Goal: Transaction & Acquisition: Purchase product/service

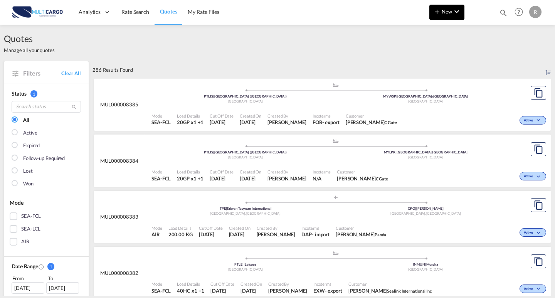
click at [444, 11] on span "New" at bounding box center [446, 11] width 29 height 6
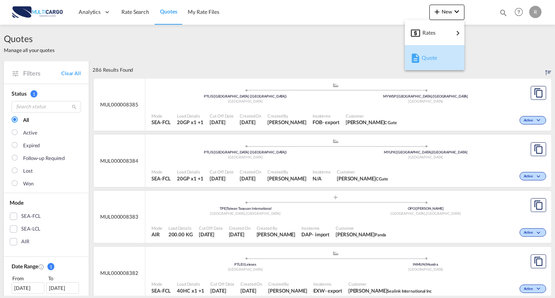
click at [444, 61] on div "Quote" at bounding box center [436, 57] width 29 height 19
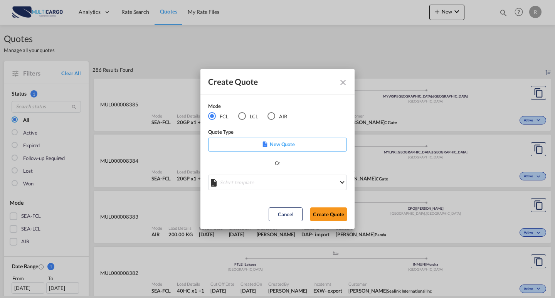
click at [256, 117] on md-radio-button "LCL" at bounding box center [248, 116] width 20 height 8
click at [224, 118] on md-radio-button "FCL" at bounding box center [218, 116] width 20 height 8
click at [271, 179] on md-select "Select template [DATE] IMP_EXW_FCL [PERSON_NAME] | [DATE] [DATE] IMP_DAP_FCL S/…" at bounding box center [277, 182] width 139 height 15
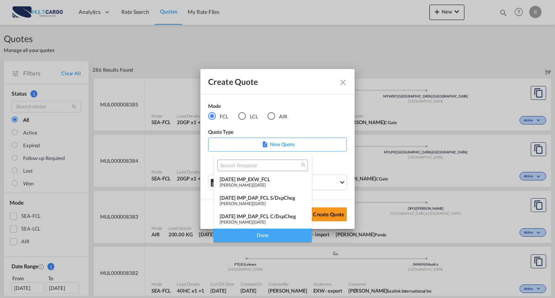
click at [326, 169] on md-backdrop at bounding box center [277, 149] width 555 height 298
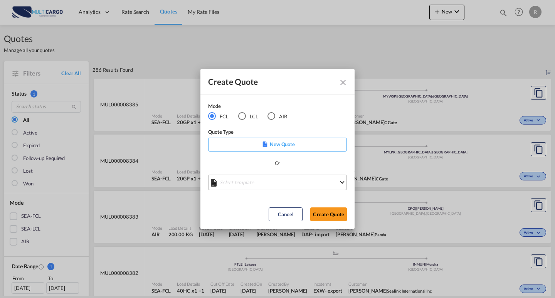
click at [278, 183] on md-select "Select template" at bounding box center [277, 182] width 139 height 15
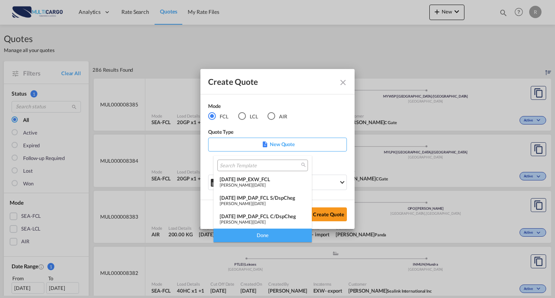
click at [246, 126] on md-backdrop at bounding box center [277, 149] width 555 height 298
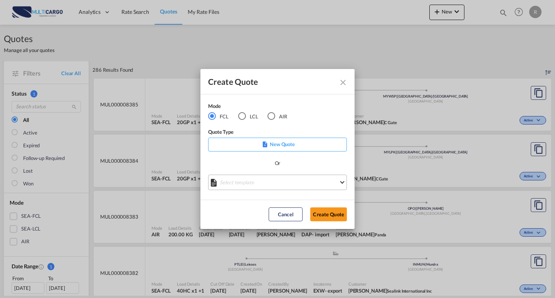
click at [274, 181] on md-select "Select template" at bounding box center [277, 182] width 139 height 15
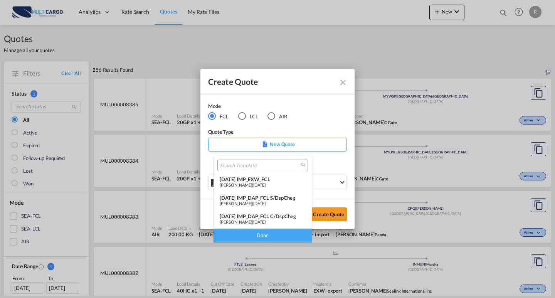
click at [332, 175] on md-backdrop at bounding box center [277, 149] width 555 height 298
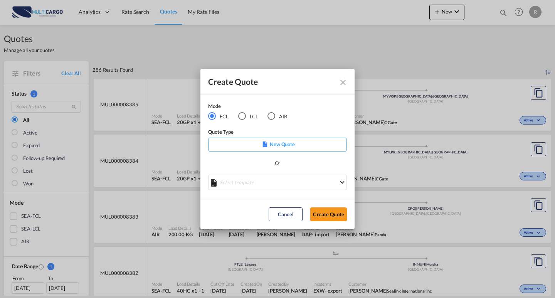
click at [255, 122] on div "Mode FCL LCL AIR" at bounding box center [252, 115] width 89 height 26
click at [254, 118] on md-radio-button "LCL" at bounding box center [248, 116] width 20 height 8
click at [277, 180] on icon "Create QuoteModeFCL LCLAIR ..." at bounding box center [277, 179] width 11 height 11
click at [277, 180] on icon "Create QuoteModeFCL LCLAIR ..." at bounding box center [277, 179] width 10 height 10
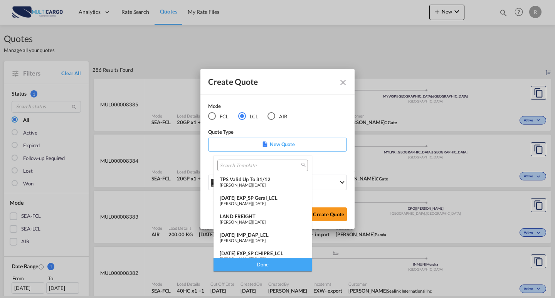
click at [269, 199] on div "[DATE] EXP_SP Geral_LCL" at bounding box center [263, 198] width 86 height 6
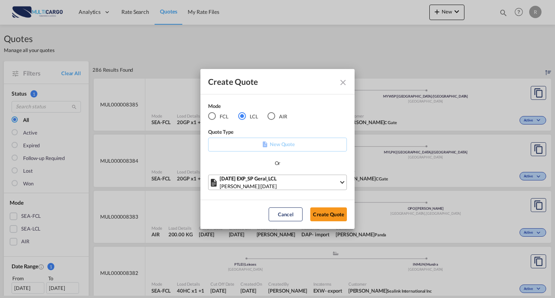
click at [298, 178] on div "[DATE] EXP_SP Geral_LCL" at bounding box center [279, 179] width 119 height 8
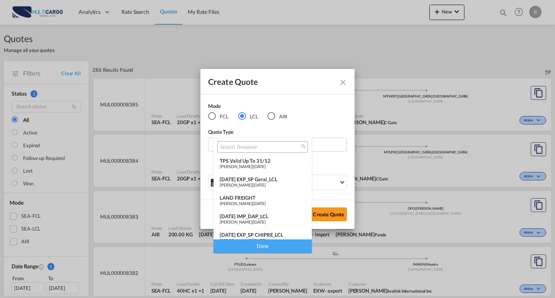
click at [299, 113] on md-backdrop at bounding box center [277, 149] width 555 height 298
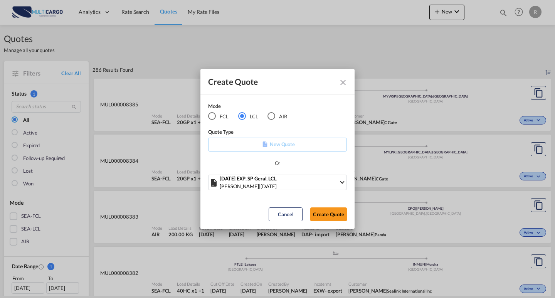
click at [269, 113] on div "AIR" at bounding box center [272, 116] width 8 height 8
click at [218, 115] on md-radio-button "FCL" at bounding box center [218, 116] width 20 height 8
click at [297, 170] on div "Or" at bounding box center [277, 166] width 139 height 15
click at [296, 180] on md-select "Select template [DATE] IMP_EXW_FCL [PERSON_NAME] | [DATE] [DATE] IMP_DAP_FCL S/…" at bounding box center [277, 182] width 139 height 15
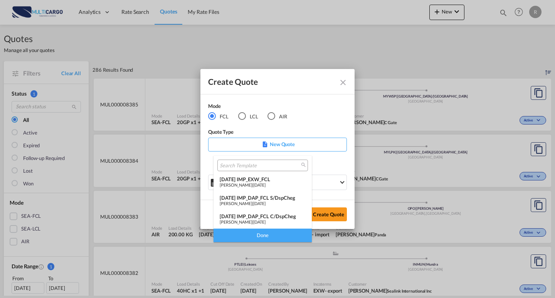
click at [316, 160] on md-backdrop at bounding box center [277, 149] width 555 height 298
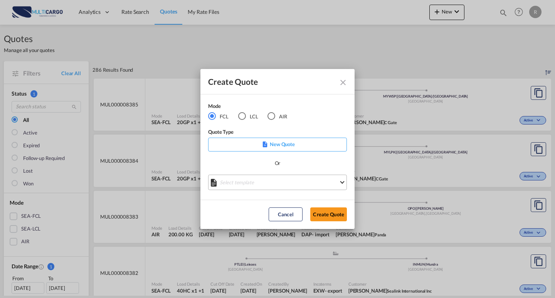
click at [310, 182] on md-select "Select template" at bounding box center [277, 182] width 139 height 15
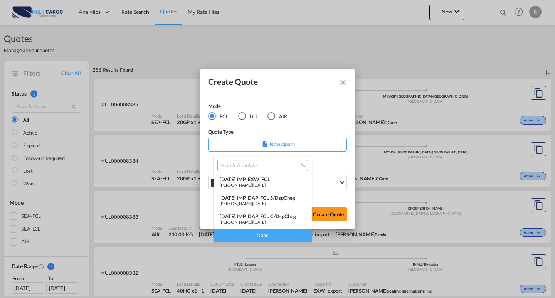
click at [266, 184] on span "[DATE]" at bounding box center [259, 184] width 12 height 5
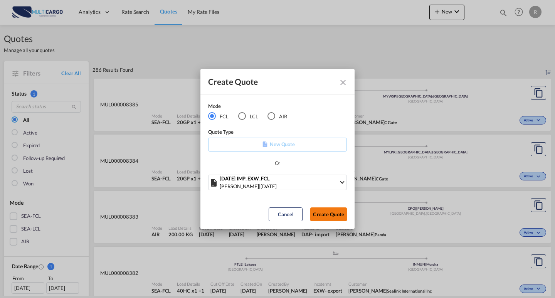
click at [336, 213] on button "Create Quote" at bounding box center [328, 214] width 37 height 14
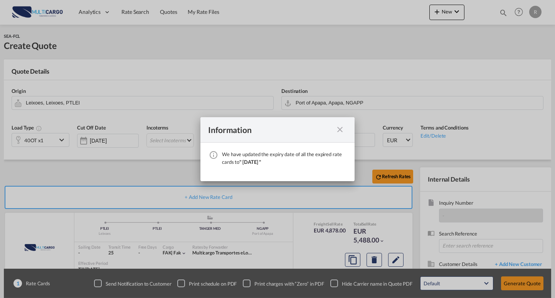
click at [340, 130] on md-icon "icon-close fg-AAA8AD cursor" at bounding box center [339, 129] width 9 height 9
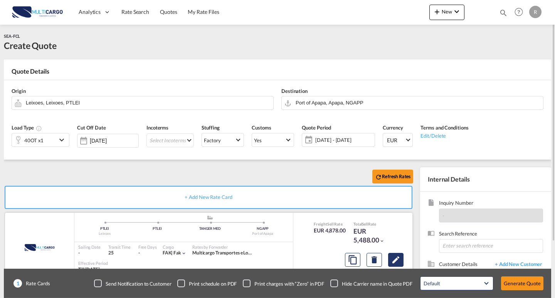
click at [398, 255] on md-icon "Edit" at bounding box center [395, 259] width 9 height 9
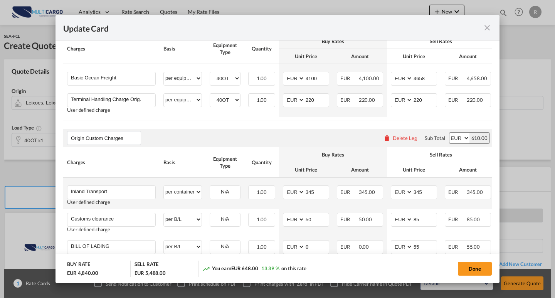
select select "per equipment"
select select "per container"
select select "per B/L"
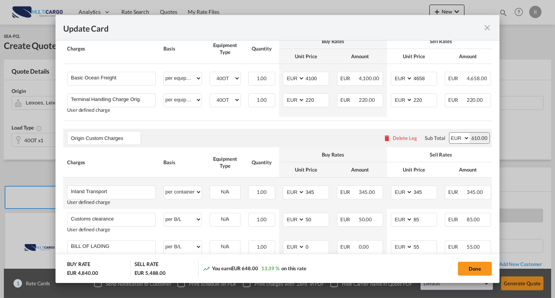
select select "per container"
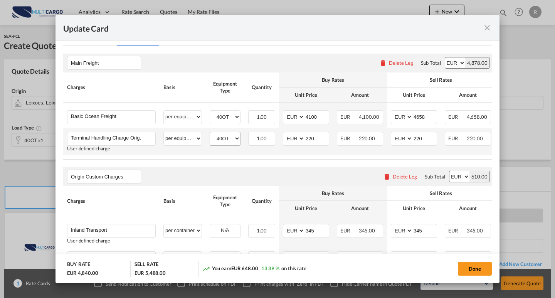
scroll to position [154, 0]
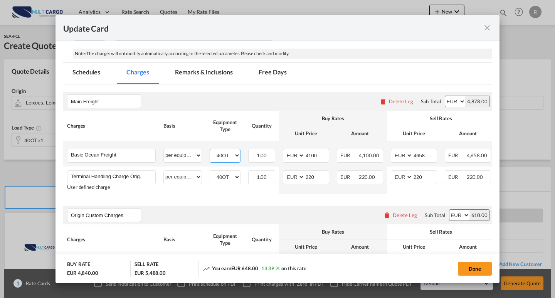
click at [229, 158] on select "40OT" at bounding box center [225, 155] width 30 height 10
drag, startPoint x: 229, startPoint y: 155, endPoint x: 443, endPoint y: 215, distance: 222.4
click at [229, 155] on select "40OT" at bounding box center [225, 155] width 30 height 10
click at [483, 31] on md-icon "icon-close fg-AAA8AD m-0 pointer" at bounding box center [487, 27] width 9 height 9
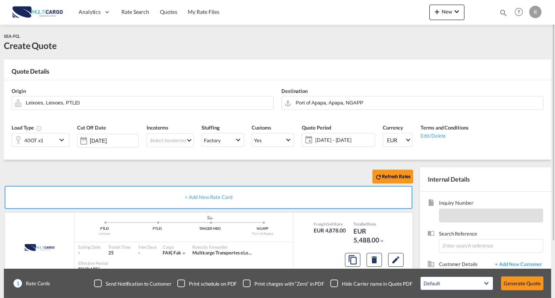
click at [47, 142] on div "40OT x1" at bounding box center [34, 139] width 45 height 13
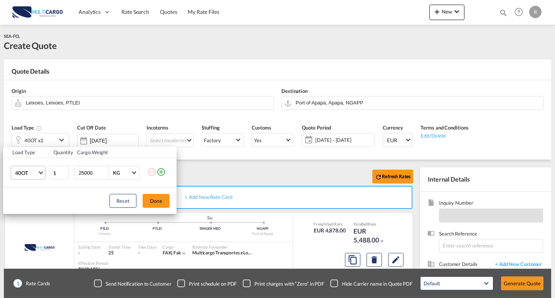
click at [34, 172] on span "40OT" at bounding box center [26, 173] width 22 height 8
click at [41, 169] on md-option "40HC" at bounding box center [35, 168] width 52 height 19
click at [276, 183] on div "Load Type Quantity Cargo Weight 40HC 1 25000 KG KG Load type addition is restri…" at bounding box center [277, 149] width 555 height 298
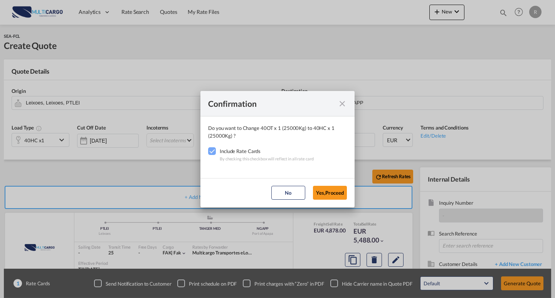
click at [345, 99] on md-icon "icon-close fg-AAA8AD cursor" at bounding box center [342, 103] width 9 height 9
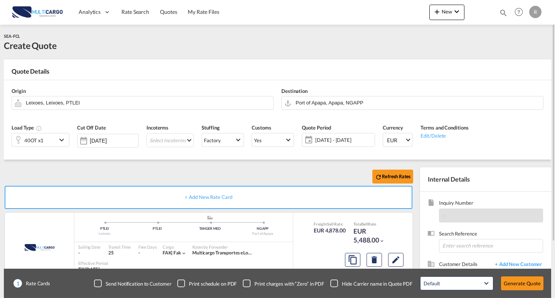
click at [61, 143] on md-icon "icon-chevron-down" at bounding box center [63, 139] width 12 height 9
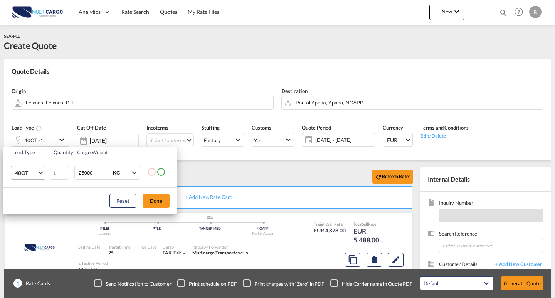
click at [41, 174] on span "Choose: \a40OT" at bounding box center [41, 172] width 4 height 4
click at [36, 167] on md-option "40HC" at bounding box center [35, 170] width 52 height 19
click at [59, 174] on input "1" at bounding box center [59, 173] width 19 height 14
click at [52, 173] on input "1" at bounding box center [59, 173] width 19 height 14
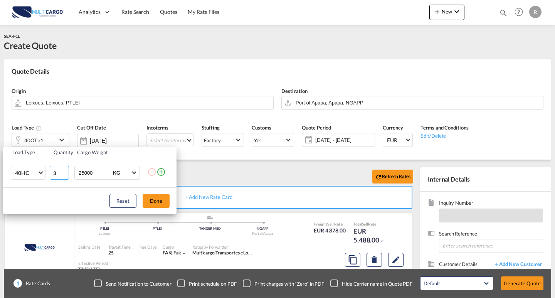
type input "3"
click at [86, 201] on div "Reset Done" at bounding box center [89, 201] width 173 height 26
drag, startPoint x: 94, startPoint y: 178, endPoint x: 82, endPoint y: 177, distance: 12.5
click at [82, 177] on input "25000" at bounding box center [93, 172] width 31 height 13
type input "20000"
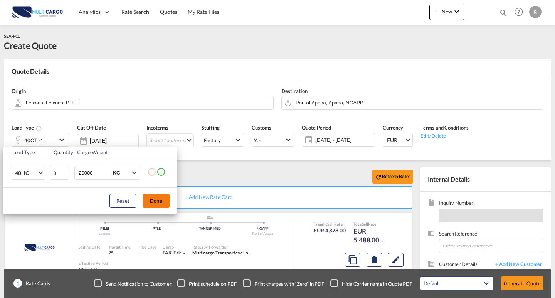
click at [160, 203] on button "Done" at bounding box center [156, 201] width 27 height 14
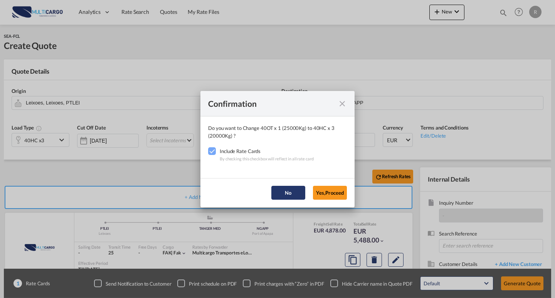
click at [287, 193] on button "No" at bounding box center [288, 193] width 34 height 14
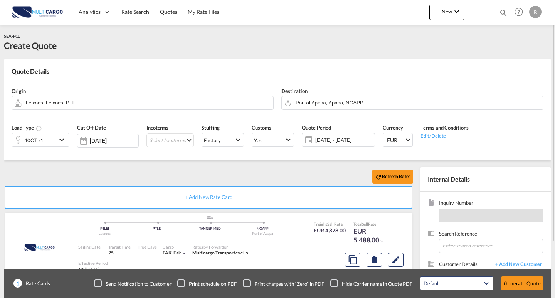
click at [62, 138] on md-icon "icon-chevron-down" at bounding box center [63, 139] width 12 height 9
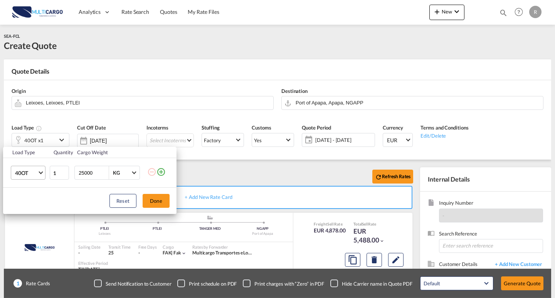
click at [29, 174] on span "40OT" at bounding box center [26, 173] width 22 height 8
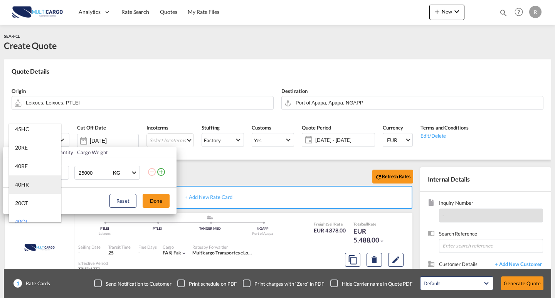
scroll to position [31, 0]
click at [32, 141] on md-option "40HC" at bounding box center [35, 139] width 52 height 19
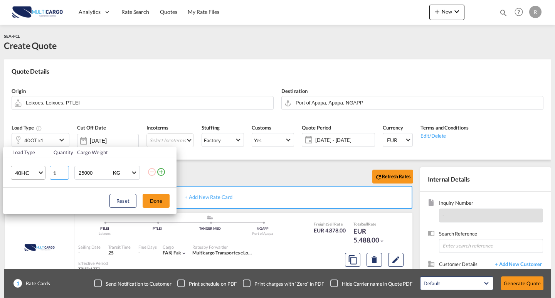
click at [55, 173] on input "1" at bounding box center [59, 173] width 19 height 14
drag, startPoint x: 56, startPoint y: 174, endPoint x: 42, endPoint y: 175, distance: 13.9
click at [40, 173] on tr "40HC 1 25000 KG KG" at bounding box center [89, 173] width 173 height 30
type input "3"
click at [55, 196] on div "Reset Done" at bounding box center [89, 201] width 173 height 26
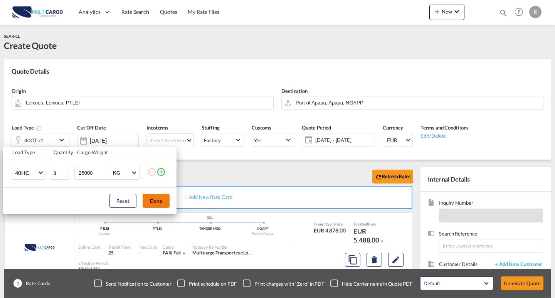
click at [151, 203] on button "Done" at bounding box center [156, 201] width 27 height 14
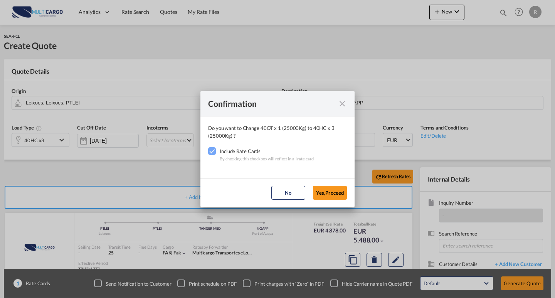
drag, startPoint x: 326, startPoint y: 197, endPoint x: 313, endPoint y: 205, distance: 15.3
click at [326, 197] on button "Yes,Proceed" at bounding box center [330, 193] width 34 height 14
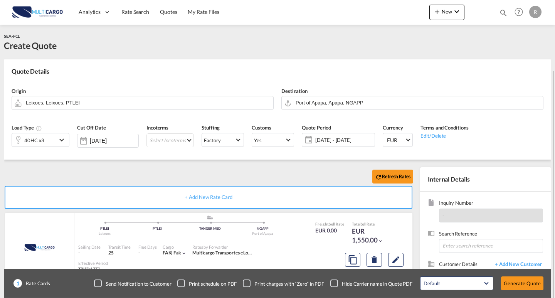
scroll to position [39, 0]
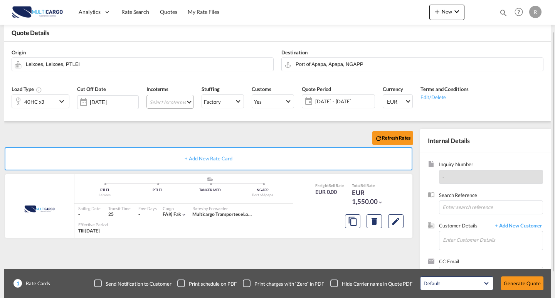
click at [146, 99] on md-select "Select Incoterms CIF - export Cost,Insurance and Freight EXW - import Ex Works …" at bounding box center [169, 102] width 47 height 14
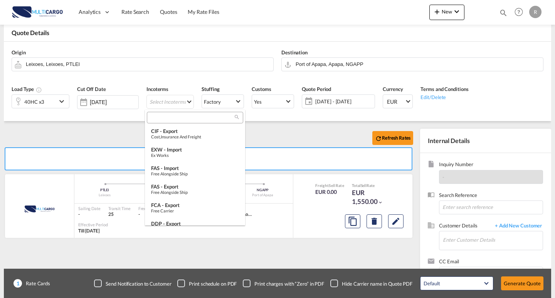
click at [176, 117] on input "search" at bounding box center [192, 117] width 86 height 7
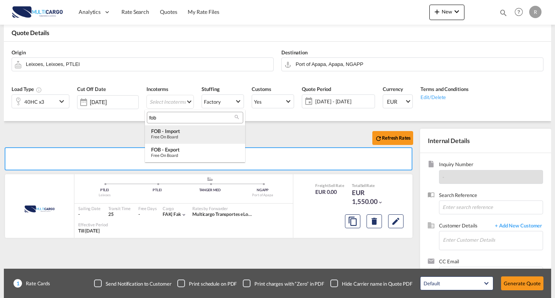
type input "fob"
click at [184, 131] on div "FOB - import" at bounding box center [195, 131] width 88 height 6
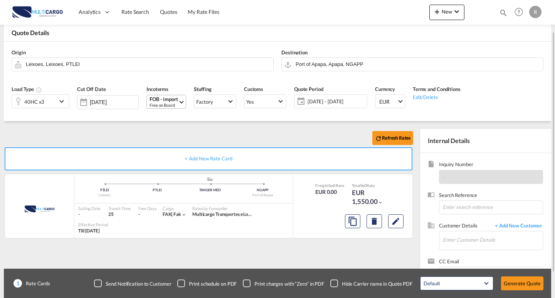
click at [165, 101] on div "FOB - import" at bounding box center [164, 99] width 29 height 6
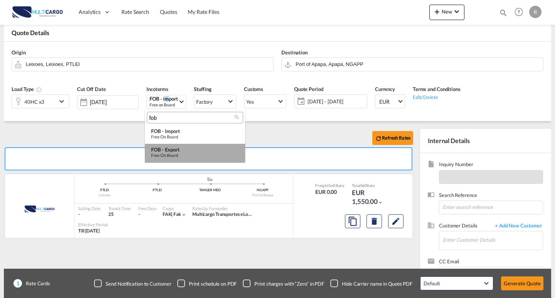
click at [182, 147] on div "FOB - export" at bounding box center [195, 149] width 88 height 6
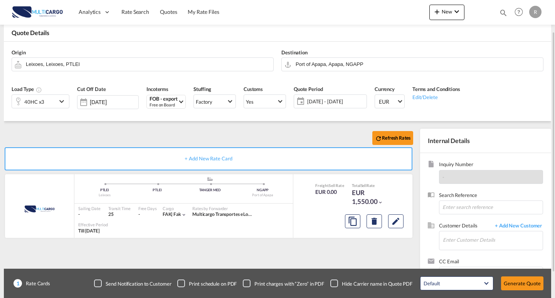
click at [313, 132] on div "Refresh Rates" at bounding box center [210, 138] width 412 height 19
click at [400, 215] on button "Edit" at bounding box center [395, 221] width 15 height 14
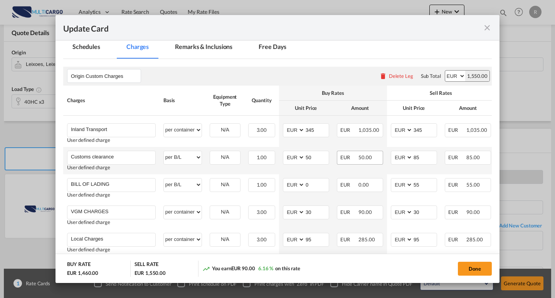
scroll to position [193, 0]
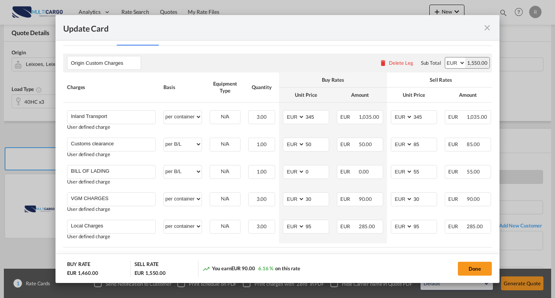
click at [490, 29] on md-icon "icon-close fg-AAA8AD m-0 pointer" at bounding box center [487, 27] width 9 height 9
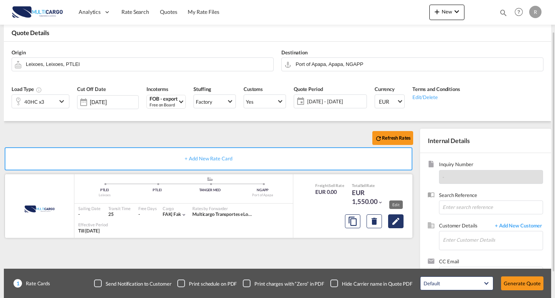
click at [399, 225] on md-icon "Edit" at bounding box center [395, 221] width 9 height 9
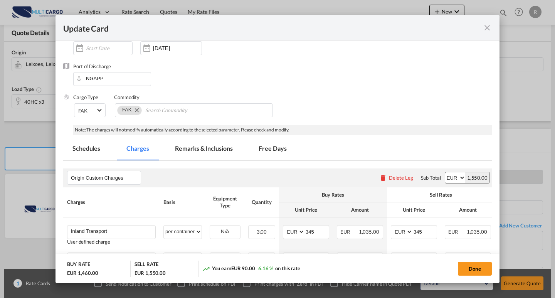
scroll to position [230, 0]
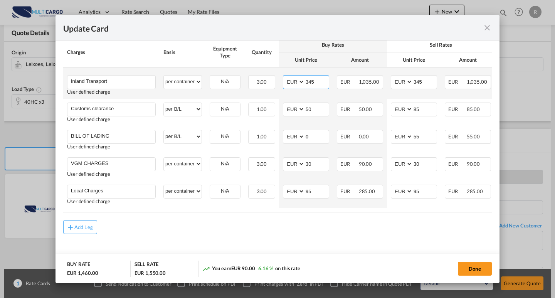
drag, startPoint x: 323, startPoint y: 80, endPoint x: 305, endPoint y: 78, distance: 18.6
click at [305, 78] on md-input-container "345" at bounding box center [317, 82] width 24 height 13
type input "300"
click at [411, 80] on md-input-container "AED AFN ALL AMD ANG AOA ARS AUD AWG AZN BAM BBD BDT BGN BHD BIF BMD BND [PERSON…" at bounding box center [414, 82] width 46 height 14
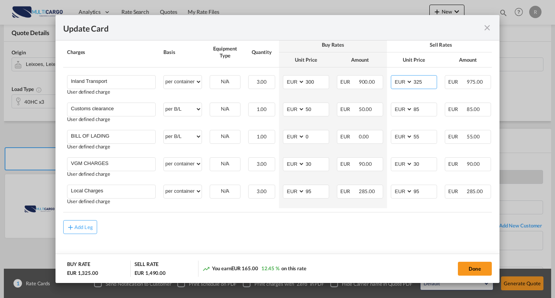
type input "325"
click at [384, 62] on th "Amount" at bounding box center [360, 59] width 54 height 15
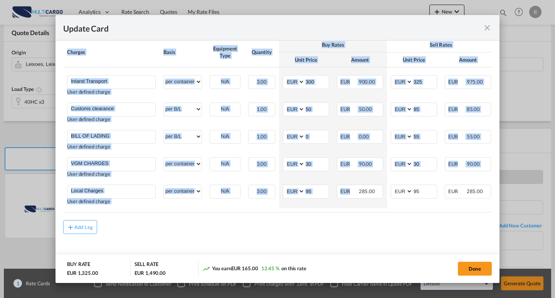
drag, startPoint x: 358, startPoint y: 209, endPoint x: 390, endPoint y: 211, distance: 32.8
click at [390, 211] on div "Charges Basis Equipment Type Quantity Buy Rates Sell Rates Comments Action Unit…" at bounding box center [277, 124] width 429 height 175
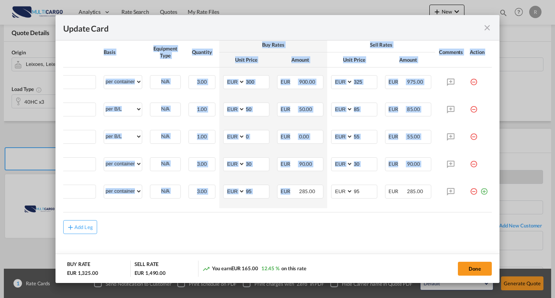
scroll to position [0, 0]
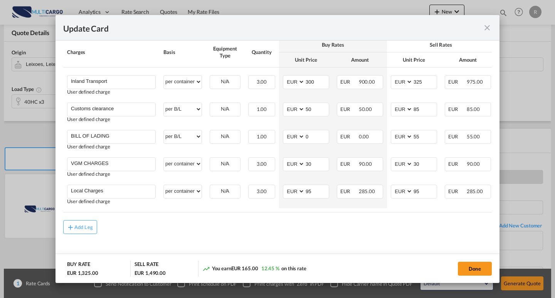
click at [361, 231] on div "Add Leg" at bounding box center [277, 227] width 429 height 14
drag, startPoint x: 320, startPoint y: 107, endPoint x: 303, endPoint y: 106, distance: 16.2
click at [303, 106] on md-input-container "AED AFN ALL AMD ANG AOA ARS AUD AWG AZN BAM BBD BDT BGN BHD BIF BMD BND [PERSON…" at bounding box center [306, 110] width 46 height 14
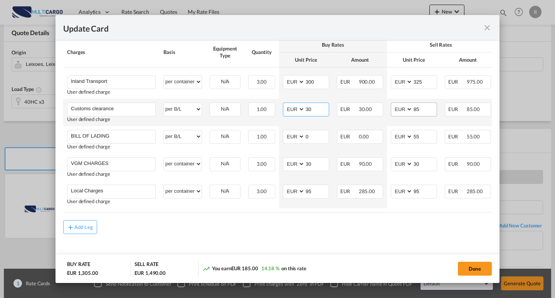
type input "30"
drag, startPoint x: 422, startPoint y: 108, endPoint x: 402, endPoint y: 108, distance: 20.1
click at [402, 108] on md-input-container "AED AFN ALL AMD ANG AOA ARS AUD AWG AZN BAM BBD BDT BGN BHD BIF BMD BND BOB BRL…" at bounding box center [414, 110] width 46 height 14
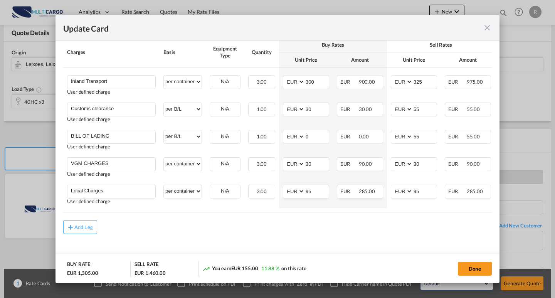
click at [297, 229] on div "Add Leg" at bounding box center [277, 227] width 429 height 14
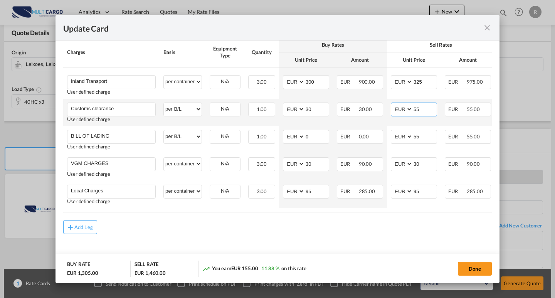
drag, startPoint x: 426, startPoint y: 108, endPoint x: 412, endPoint y: 106, distance: 13.2
click at [412, 106] on md-input-container "55" at bounding box center [424, 109] width 24 height 13
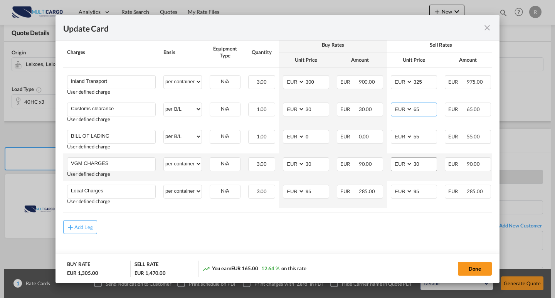
type input "65"
click at [426, 161] on input "30" at bounding box center [425, 164] width 24 height 12
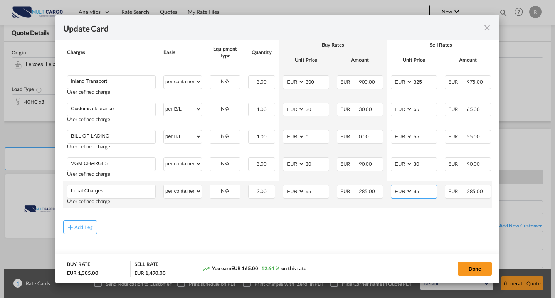
drag, startPoint x: 423, startPoint y: 192, endPoint x: 412, endPoint y: 190, distance: 10.9
click at [412, 190] on md-input-container "95" at bounding box center [424, 191] width 24 height 13
type input "75"
click at [294, 188] on md-input-container "AED AFN ALL AMD ANG AOA ARS AUD AWG AZN BAM BBD BDT BGN BHD BIF BMD BND [PERSON…" at bounding box center [306, 192] width 46 height 14
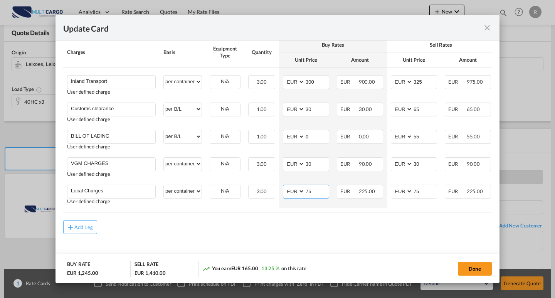
type input "75"
click at [418, 222] on div "Add Leg" at bounding box center [277, 227] width 429 height 14
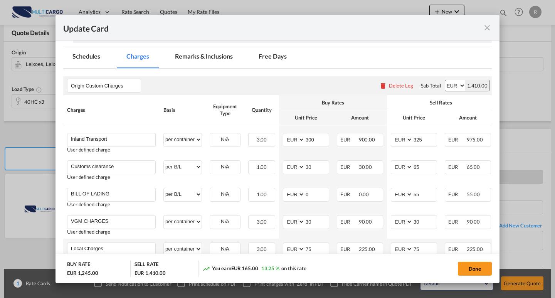
scroll to position [153, 0]
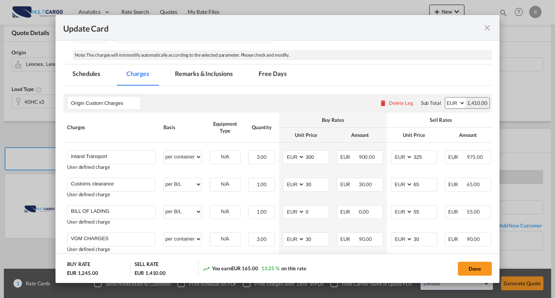
click at [486, 27] on md-icon "icon-close fg-AAA8AD m-0 pointer" at bounding box center [487, 27] width 9 height 9
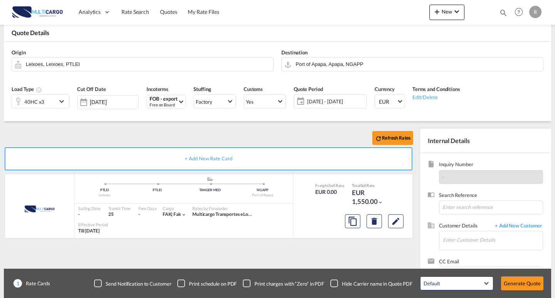
click at [454, 13] on div "Update Card Port of Origin PTLEI Origin Haulage Select Origin Haulage rail road…" at bounding box center [277, 149] width 555 height 298
click at [450, 19] on button "New" at bounding box center [446, 12] width 35 height 15
click at [447, 57] on div "Quote" at bounding box center [436, 57] width 29 height 19
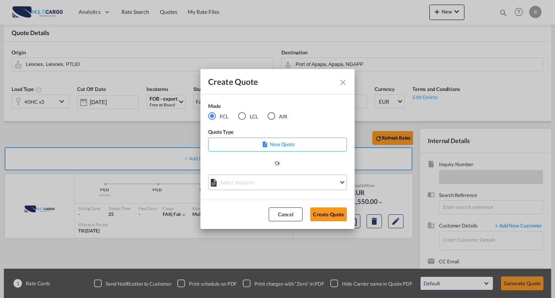
click at [270, 187] on md-select "Select template [DATE] IMP_EXW_FCL [PERSON_NAME] | [DATE] [DATE] IMP_DAP_FCL S/…" at bounding box center [277, 182] width 139 height 15
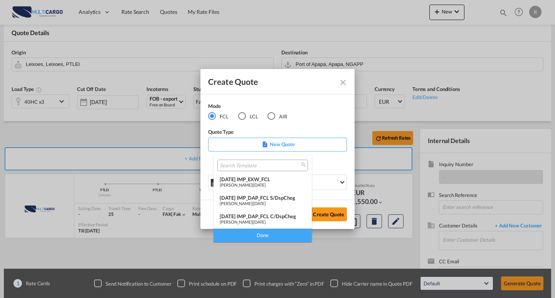
click at [262, 180] on div "[DATE] IMP_EXW_FCL" at bounding box center [263, 179] width 86 height 6
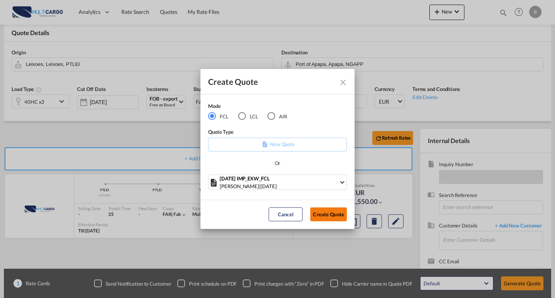
click at [340, 217] on button "Create Quote" at bounding box center [328, 214] width 37 height 14
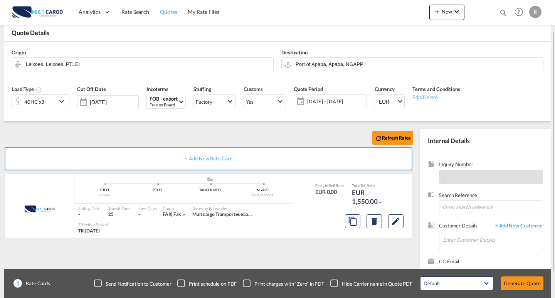
click at [168, 15] on span "Quotes" at bounding box center [168, 11] width 17 height 7
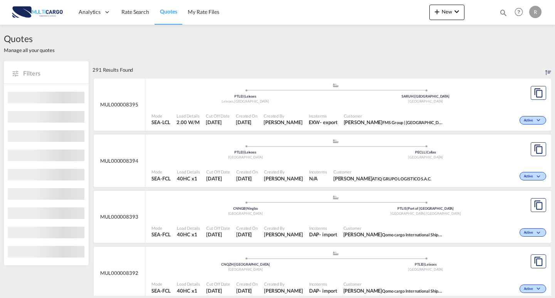
click at [449, 17] on button "New" at bounding box center [446, 12] width 35 height 15
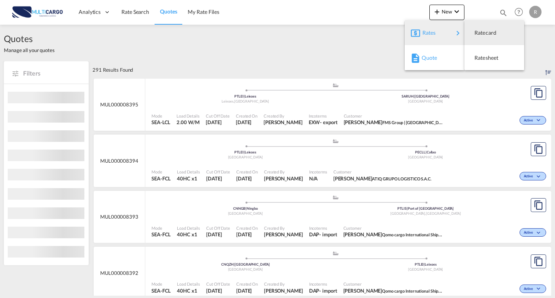
click at [433, 54] on div "Quote" at bounding box center [436, 57] width 29 height 19
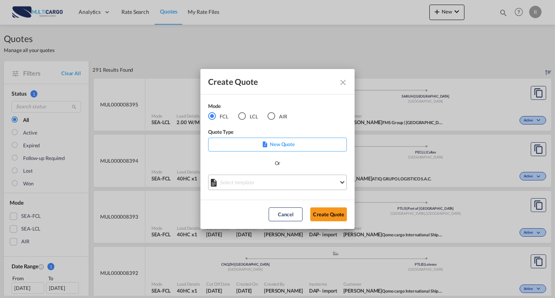
click at [262, 184] on md-select "Select template [DATE] IMP_EXW_FCL [PERSON_NAME] | [DATE] [DATE] IMP_DAP_FCL S/…" at bounding box center [277, 182] width 139 height 15
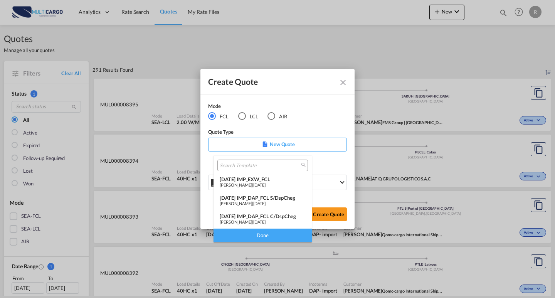
click at [266, 184] on span "[DATE]" at bounding box center [259, 184] width 12 height 5
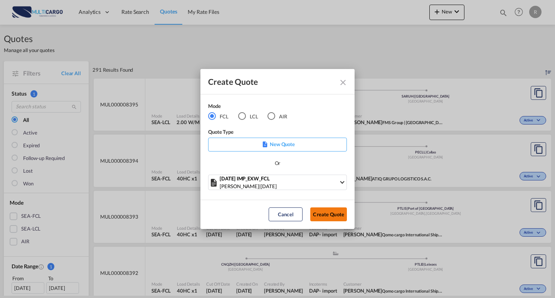
click at [342, 214] on button "Create Quote" at bounding box center [328, 214] width 37 height 14
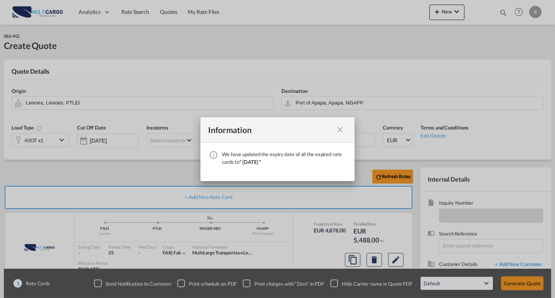
click at [342, 133] on md-icon "icon-close fg-AAA8AD cursor" at bounding box center [339, 129] width 9 height 9
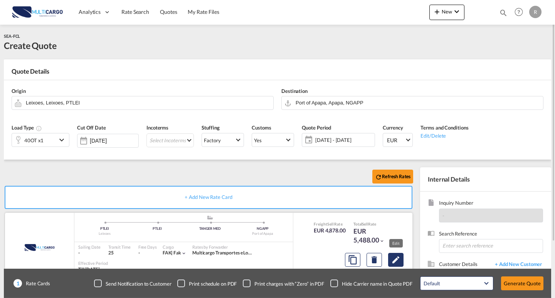
click at [393, 263] on md-icon "Edit" at bounding box center [395, 259] width 9 height 9
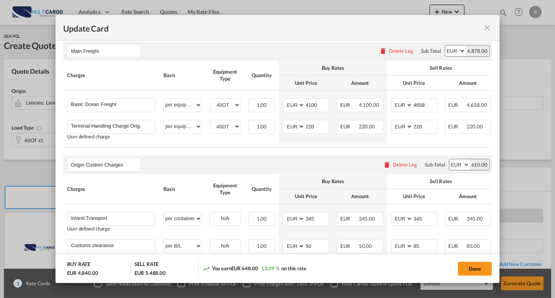
scroll to position [192, 0]
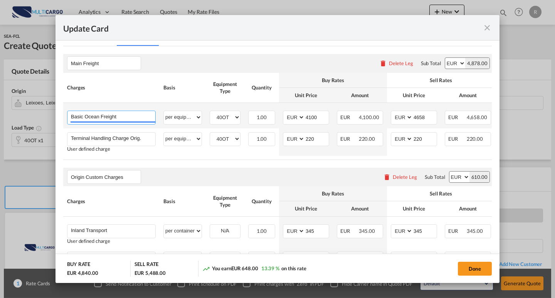
click at [133, 119] on input "Basic Ocean Freight" at bounding box center [113, 117] width 84 height 12
drag, startPoint x: 311, startPoint y: 118, endPoint x: 258, endPoint y: 113, distance: 53.4
click at [258, 113] on tr "Basic Ocean Freight Please Enter User Defined Charges Cannot Be Published per e…" at bounding box center [307, 115] width 488 height 25
type input "0"
drag, startPoint x: 429, startPoint y: 119, endPoint x: 381, endPoint y: 116, distance: 48.7
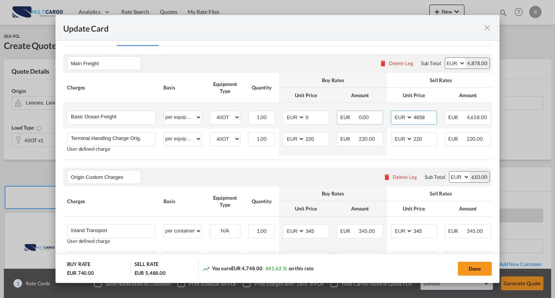
click at [381, 116] on tr "Basic Ocean Freight Please Enter User Defined Charges Cannot Be Published per e…" at bounding box center [307, 115] width 488 height 25
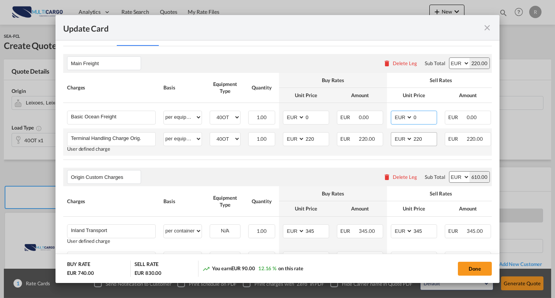
type input "0"
drag, startPoint x: 422, startPoint y: 140, endPoint x: 417, endPoint y: 140, distance: 5.0
click at [417, 140] on input "220" at bounding box center [425, 139] width 24 height 12
type input "225"
drag, startPoint x: 320, startPoint y: 140, endPoint x: 311, endPoint y: 138, distance: 9.1
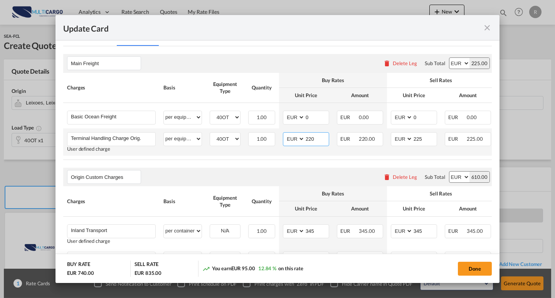
click at [311, 138] on input "220" at bounding box center [317, 139] width 24 height 12
drag, startPoint x: 322, startPoint y: 140, endPoint x: 311, endPoint y: 139, distance: 10.8
click at [311, 139] on input "222" at bounding box center [317, 139] width 24 height 12
type input "225"
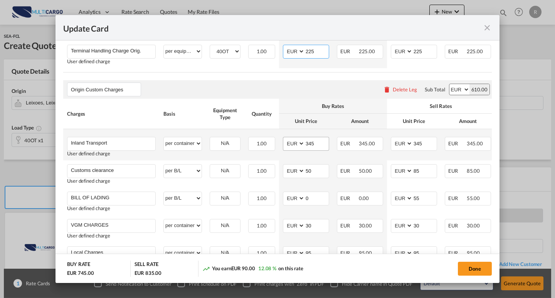
scroll to position [308, 0]
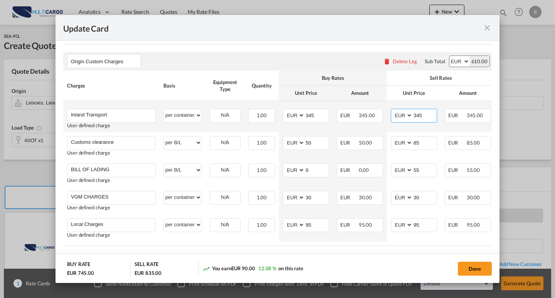
drag, startPoint x: 424, startPoint y: 117, endPoint x: 416, endPoint y: 118, distance: 8.5
click at [416, 118] on input "345" at bounding box center [425, 115] width 24 height 12
type input "325"
drag, startPoint x: 322, startPoint y: 121, endPoint x: 310, endPoint y: 119, distance: 12.5
click at [308, 119] on input "345" at bounding box center [317, 115] width 24 height 12
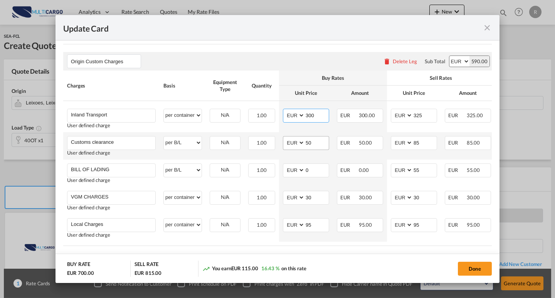
type input "300"
drag, startPoint x: 316, startPoint y: 150, endPoint x: 303, endPoint y: 148, distance: 12.4
click at [303, 148] on md-input-container "AED AFN ALL AMD ANG AOA ARS AUD AWG AZN BAM BBD BDT BGN BHD BIF BMD BND [PERSON…" at bounding box center [306, 143] width 46 height 14
type input "30"
drag, startPoint x: 422, startPoint y: 147, endPoint x: 411, endPoint y: 147, distance: 11.6
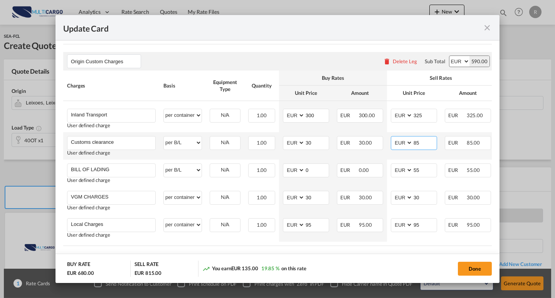
click at [411, 147] on md-input-container "AED AFN ALL AMD ANG AOA ARS AUD AWG AZN BAM BBD BDT BGN BHD BIF BMD BND BOB BRL…" at bounding box center [414, 143] width 46 height 14
type input "65"
click at [316, 158] on td "AED AFN ALL AMD ANG AOA ARS AUD AWG AZN BAM BBD BDT BGN BHD BIF BMD BND [PERSON…" at bounding box center [306, 145] width 54 height 27
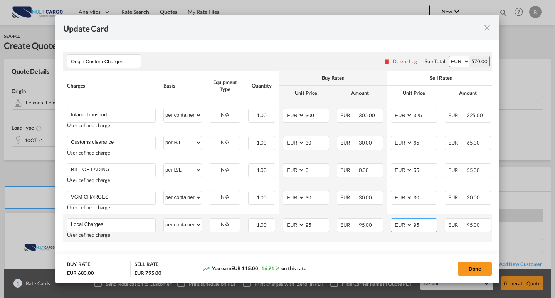
drag, startPoint x: 416, startPoint y: 229, endPoint x: 409, endPoint y: 229, distance: 6.6
click at [409, 229] on md-input-container "AED AFN ALL AMD ANG AOA ARS AUD AWG AZN BAM BBD BDT BGN BHD BIF BMD BND [PERSON…" at bounding box center [414, 225] width 46 height 14
type input "75"
drag, startPoint x: 309, startPoint y: 229, endPoint x: 301, endPoint y: 229, distance: 7.7
click at [301, 229] on md-input-container "AED AFN ALL AMD ANG AOA ARS AUD AWG AZN BAM BBD BDT BGN BHD BIF BMD BND [PERSON…" at bounding box center [306, 225] width 46 height 14
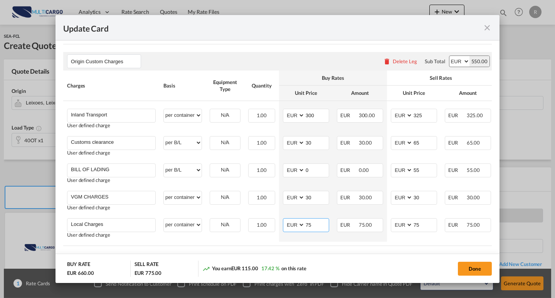
type input "75"
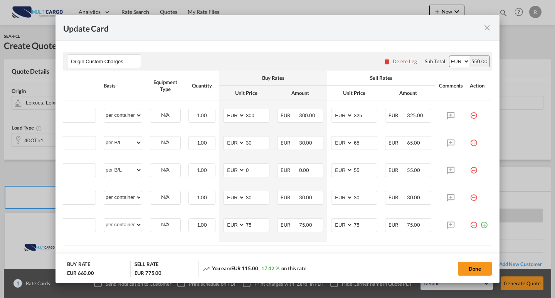
scroll to position [0, 66]
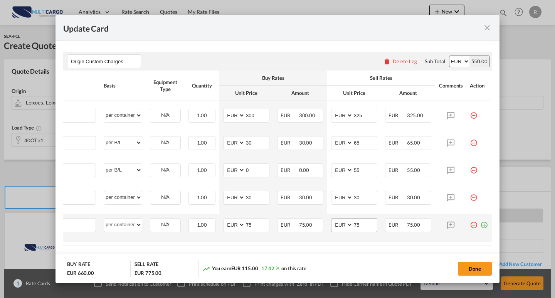
drag, startPoint x: 479, startPoint y: 229, endPoint x: 409, endPoint y: 231, distance: 70.9
click at [480, 226] on md-icon "icon-plus-circle-outline green-400-fg" at bounding box center [484, 222] width 8 height 8
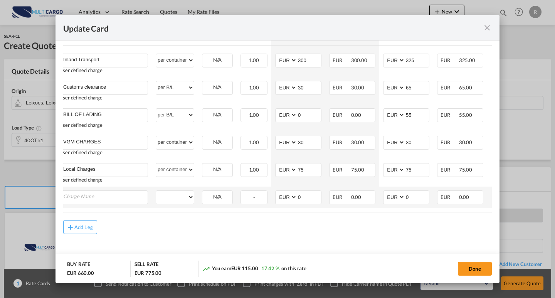
scroll to position [369, 0]
click at [118, 196] on input "Charge Name" at bounding box center [105, 197] width 84 height 12
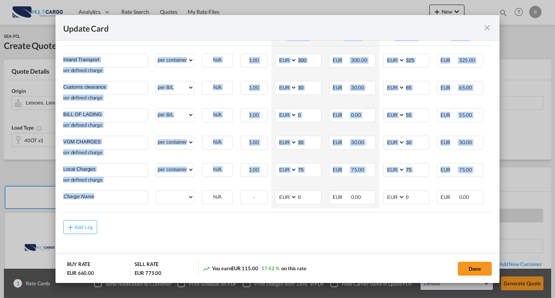
drag, startPoint x: 180, startPoint y: 212, endPoint x: 123, endPoint y: 208, distance: 57.6
click at [123, 209] on div "Charges Basis Equipment Type Quantity Buy Rates Sell Rates Comments Action Unit…" at bounding box center [277, 113] width 429 height 197
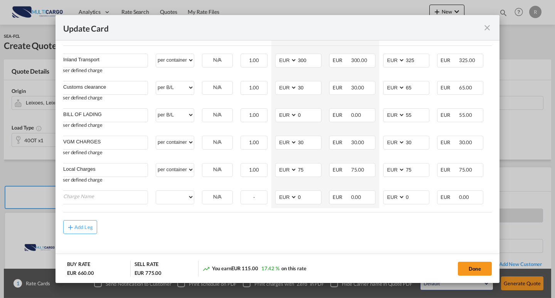
click at [152, 210] on table "Charges Basis Equipment Type Quantity Buy Rates Sell Rates Comments Action Unit…" at bounding box center [300, 113] width 488 height 197
click at [125, 196] on input "Charge Name" at bounding box center [105, 197] width 84 height 12
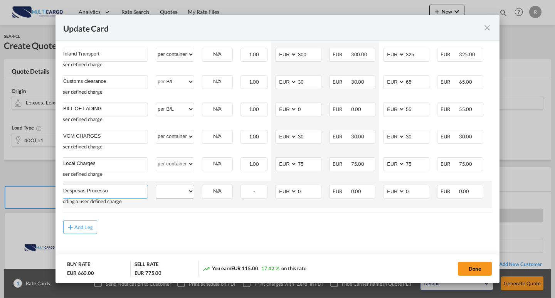
type input "Despesas Processo"
click at [176, 197] on select "per equipment per container per B/L per shipping bill per shipment per pallet p…" at bounding box center [175, 191] width 38 height 12
select select "per shipping bill"
click at [156, 188] on select "per equipment per container per B/L per shipping bill per shipment per pallet p…" at bounding box center [175, 191] width 38 height 12
drag, startPoint x: 307, startPoint y: 196, endPoint x: 286, endPoint y: 197, distance: 21.6
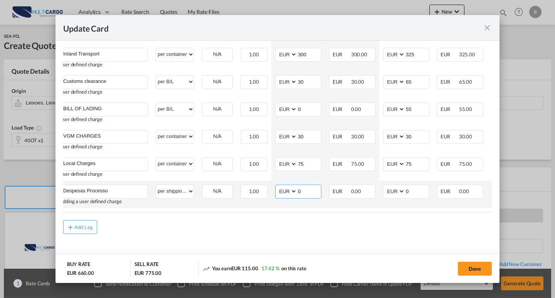
click at [286, 197] on md-input-container "AED AFN ALL AMD ANG AOA ARS AUD AWG AZN BAM BBD BDT BGN BHD BIF BMD BND BOB BRL…" at bounding box center [298, 192] width 46 height 14
drag, startPoint x: 409, startPoint y: 191, endPoint x: 394, endPoint y: 190, distance: 14.7
click at [394, 190] on md-input-container "AED AFN ALL AMD ANG AOA ARS AUD AWG AZN BAM BBD BDT BGN BHD BIF BMD BND BOB BRL…" at bounding box center [406, 192] width 46 height 14
type input "90"
click at [380, 228] on div "Add Leg" at bounding box center [277, 227] width 429 height 14
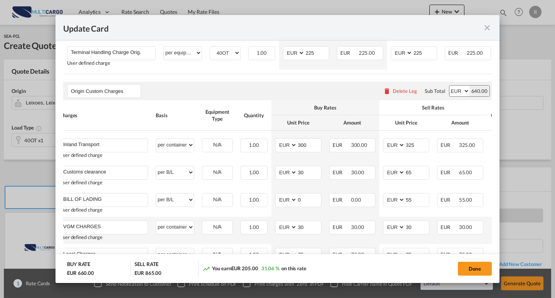
scroll to position [215, 0]
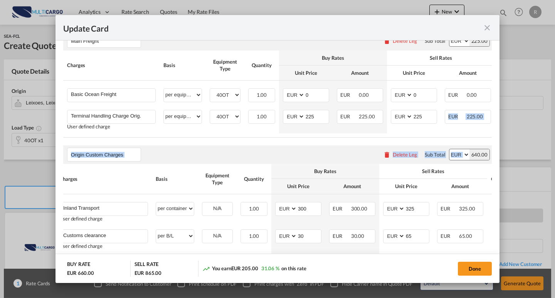
drag, startPoint x: 416, startPoint y: 139, endPoint x: 464, endPoint y: 141, distance: 48.6
click at [466, 141] on rate-modification "Main Freight Please enter leg name Leg Name Already Exists Delete Leg Sub Total…" at bounding box center [277, 206] width 429 height 364
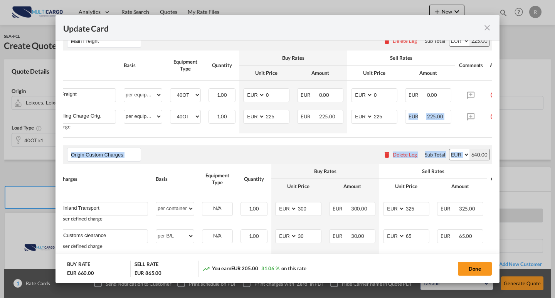
scroll to position [0, 66]
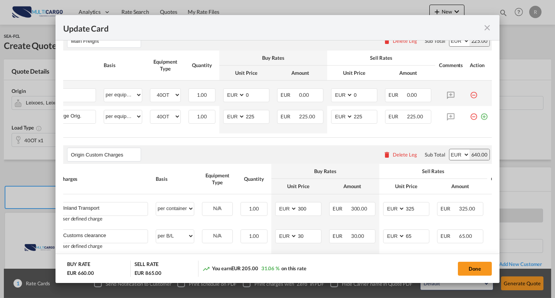
click at [481, 93] on div "Update Card Port ..." at bounding box center [479, 92] width 18 height 8
click at [470, 96] on md-icon "icon-minus-circle-outline red-400-fg" at bounding box center [474, 92] width 8 height 8
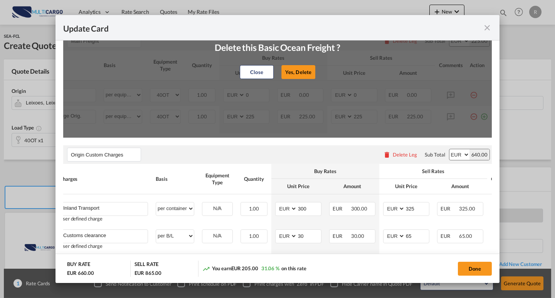
click at [294, 72] on button "Yes, Delete" at bounding box center [298, 72] width 34 height 14
type input "Terminal Handling Charge Orig."
type input "225"
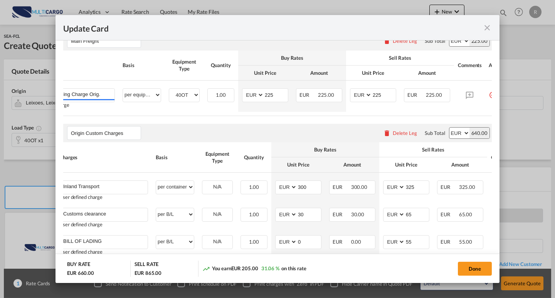
scroll to position [0, 0]
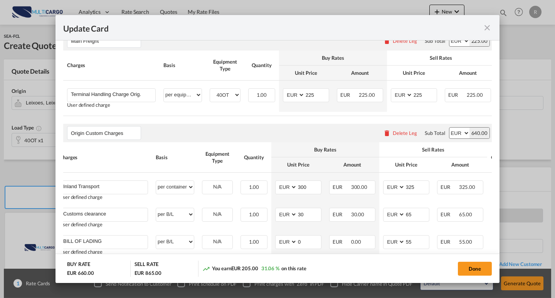
click at [277, 132] on div "Origin Custom Charges Please enter leg name Leg Name Already Exists Delete Leg …" at bounding box center [277, 133] width 429 height 19
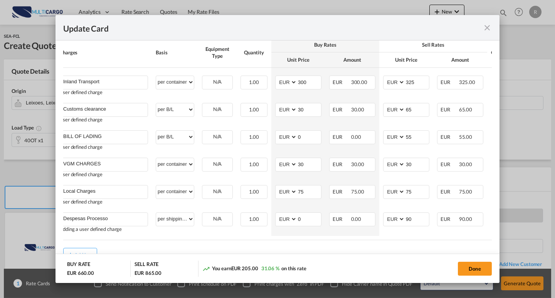
scroll to position [330, 0]
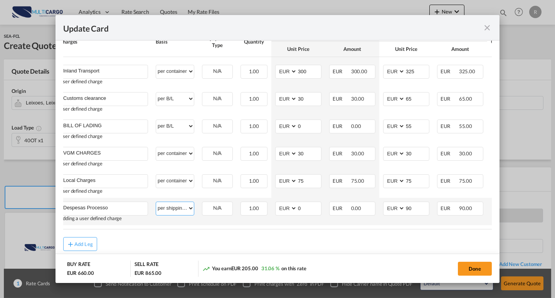
click at [183, 214] on select "per equipment per container per B/L per shipping bill per shipment per pallet p…" at bounding box center [175, 208] width 38 height 12
select select "per B/L"
click at [156, 204] on select "per equipment per container per B/L per shipping bill per shipment per pallet p…" at bounding box center [175, 208] width 38 height 12
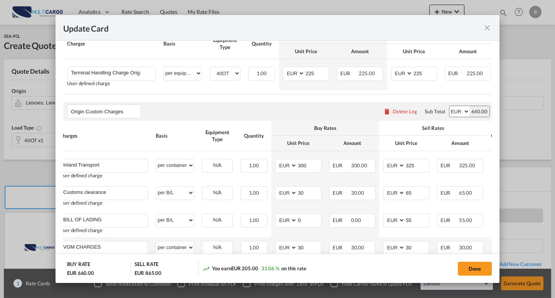
scroll to position [236, 0]
drag, startPoint x: 473, startPoint y: 271, endPoint x: 408, endPoint y: 162, distance: 126.0
click at [473, 271] on button "Done" at bounding box center [475, 269] width 34 height 14
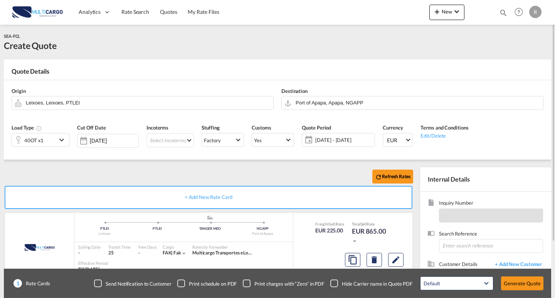
scroll to position [39, 0]
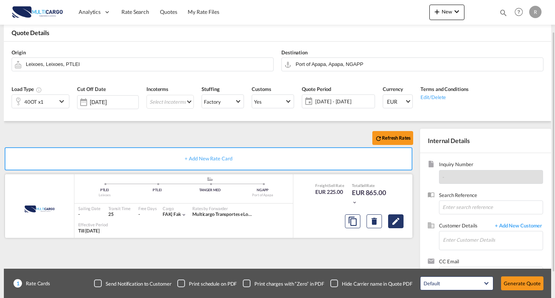
click at [397, 224] on md-icon "Edit" at bounding box center [395, 221] width 9 height 9
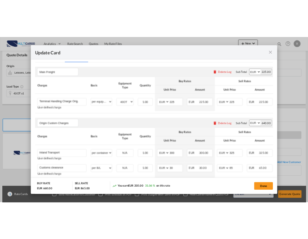
scroll to position [231, 0]
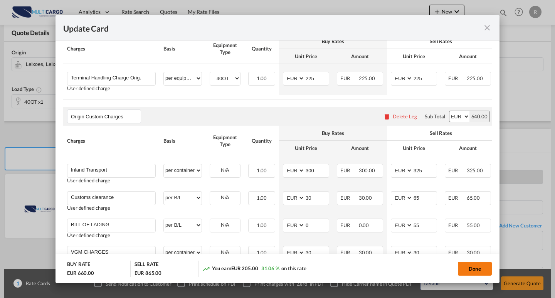
click at [483, 266] on button "Done" at bounding box center [475, 269] width 34 height 14
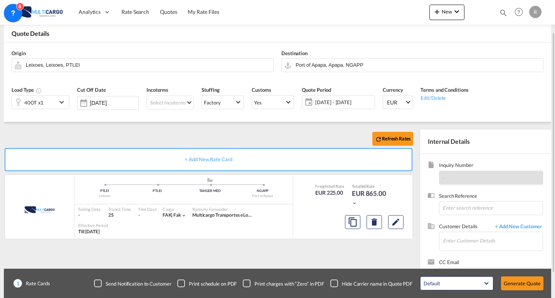
scroll to position [39, 0]
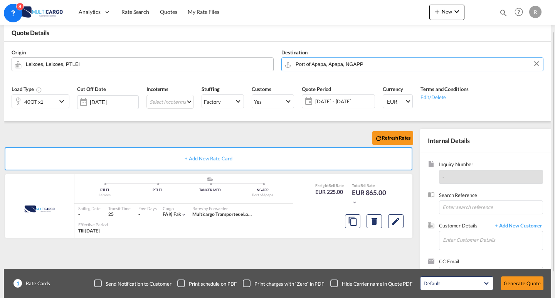
click at [267, 64] on div "Origin Leixoes, Leixoes, PTLEI Destination [GEOGRAPHIC_DATA], [GEOGRAPHIC_DATA]…" at bounding box center [278, 60] width 540 height 37
drag, startPoint x: 324, startPoint y: 62, endPoint x: 279, endPoint y: 62, distance: 44.7
click at [279, 62] on div "Destination [GEOGRAPHIC_DATA], [GEOGRAPHIC_DATA], NGAPP" at bounding box center [413, 60] width 270 height 31
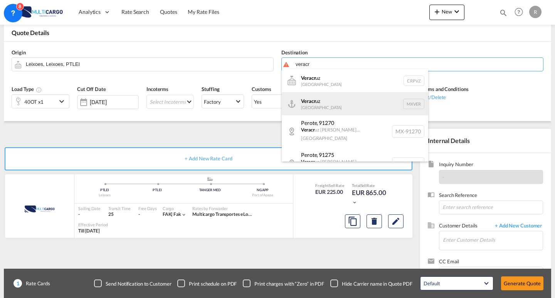
click at [347, 103] on div "Veracr uz [GEOGRAPHIC_DATA] MXVER" at bounding box center [355, 103] width 146 height 23
type input "[GEOGRAPHIC_DATA], MXVER"
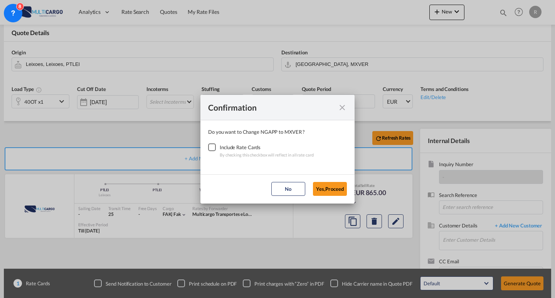
click at [210, 148] on div "Checkbox No Ink" at bounding box center [212, 147] width 8 height 8
click at [329, 185] on button "Yes,Proceed" at bounding box center [330, 189] width 34 height 14
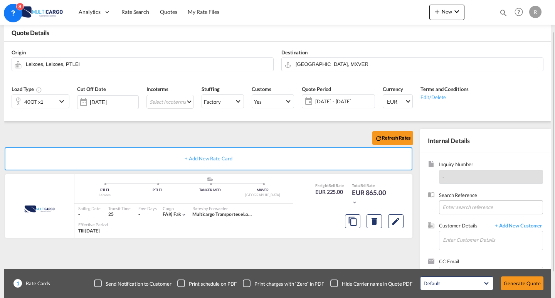
scroll to position [69, 0]
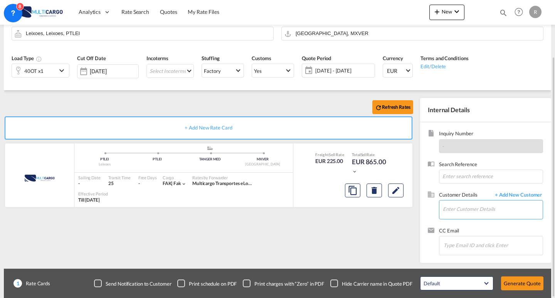
click at [471, 210] on input "Enter Customer Details" at bounding box center [493, 208] width 100 height 17
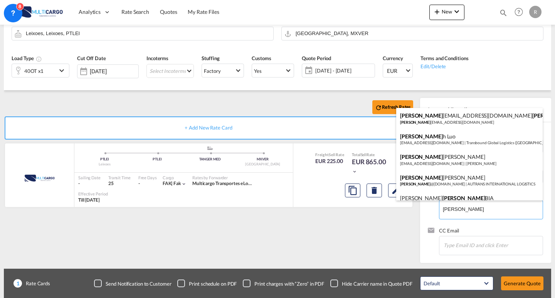
type input "[PERSON_NAME]"
drag, startPoint x: 469, startPoint y: 212, endPoint x: 463, endPoint y: 208, distance: 7.2
drag, startPoint x: 463, startPoint y: 208, endPoint x: 432, endPoint y: 210, distance: 30.5
click at [433, 210] on body "Analytics Reports Dashboard Rate Search Quotes My Rate Files Analytics" at bounding box center [277, 149] width 555 height 298
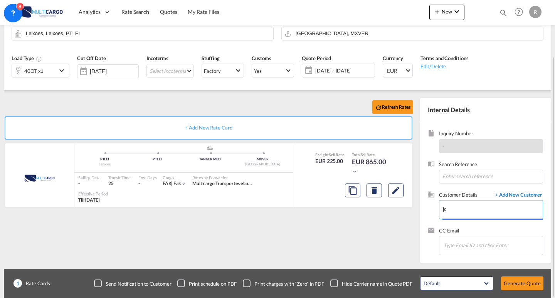
type input "j"
click at [503, 193] on span "+ Add New Customer" at bounding box center [517, 195] width 52 height 9
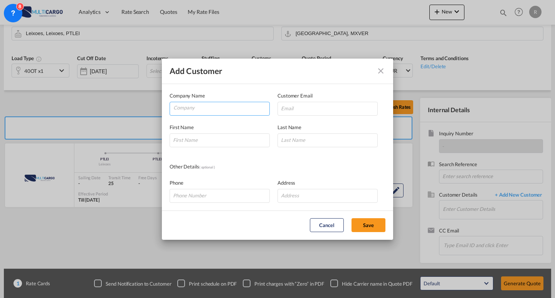
click at [219, 108] on input "Company" at bounding box center [221, 108] width 96 height 12
type input "[PERSON_NAME]"
click at [304, 108] on input "Add Customer Company ..." at bounding box center [328, 109] width 100 height 14
click at [308, 110] on input "Add Customer Company ..." at bounding box center [328, 109] width 100 height 14
paste input "[PERSON_NAME] <[EMAIL_ADDRESS][DOMAIN_NAME]>"
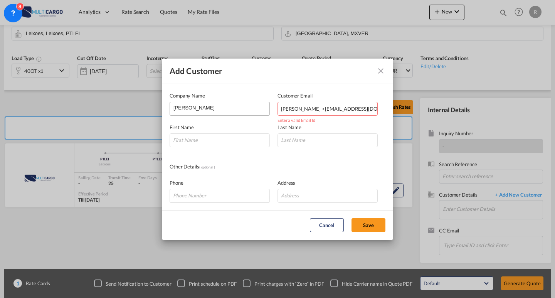
drag, startPoint x: 313, startPoint y: 109, endPoint x: 245, endPoint y: 109, distance: 68.2
click at [245, 109] on div "Company Name [PERSON_NAME] Customer Email [PERSON_NAME] <[EMAIL_ADDRESS][DOMAIN…" at bounding box center [278, 104] width 216 height 24
click at [358, 112] on input "[EMAIL_ADDRESS][DOMAIN_NAME]>" at bounding box center [328, 109] width 100 height 14
type input "[EMAIL_ADDRESS][DOMAIN_NAME]"
click at [200, 138] on input "Add Customer Company ..." at bounding box center [220, 140] width 100 height 14
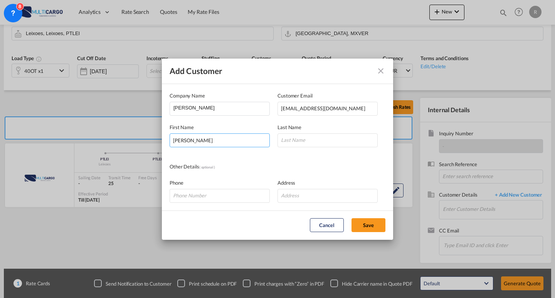
type input "[PERSON_NAME]"
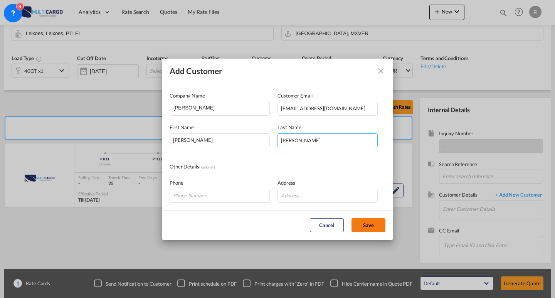
type input "[PERSON_NAME]"
click at [368, 228] on button "Save" at bounding box center [369, 225] width 34 height 14
type input "[PERSON_NAME], [PERSON_NAME], [EMAIL_ADDRESS][DOMAIN_NAME]"
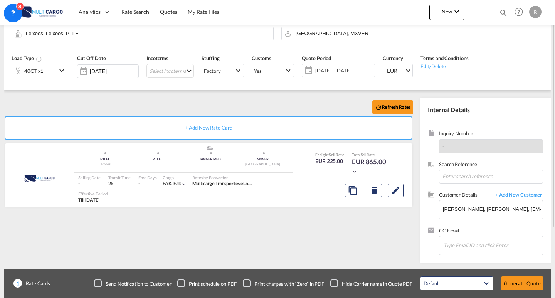
scroll to position [31, 0]
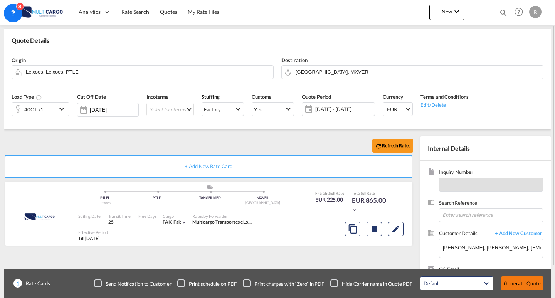
click at [529, 288] on button "Generate Quote" at bounding box center [522, 283] width 42 height 14
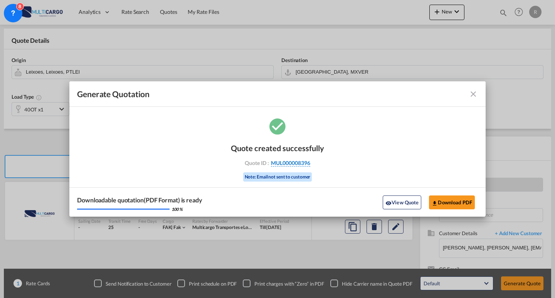
click at [294, 165] on span "MUL000008396" at bounding box center [290, 163] width 39 height 7
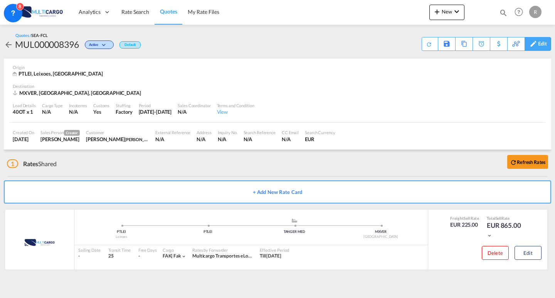
click at [545, 39] on div "Edit" at bounding box center [542, 43] width 9 height 13
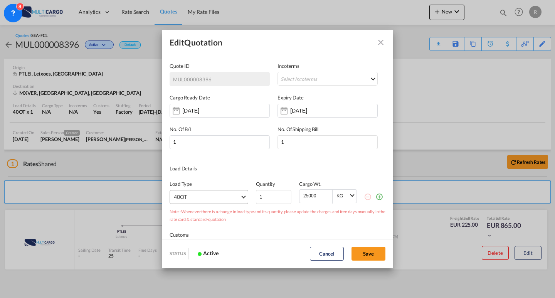
click at [237, 200] on md-select "40OT 20GP 40GP 40HC 45HC 20RE 40RE 40HR 20OT 20FR 40FR 40NR 20NR 45S 20TK 40TK …" at bounding box center [209, 197] width 79 height 14
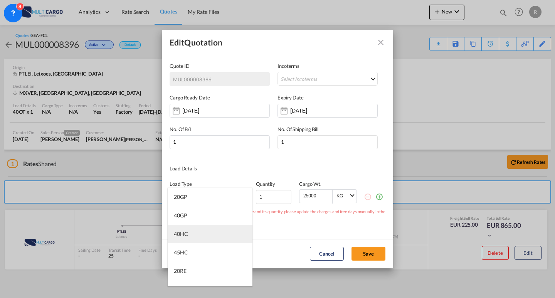
click at [206, 232] on md-option "40HC" at bounding box center [210, 234] width 85 height 19
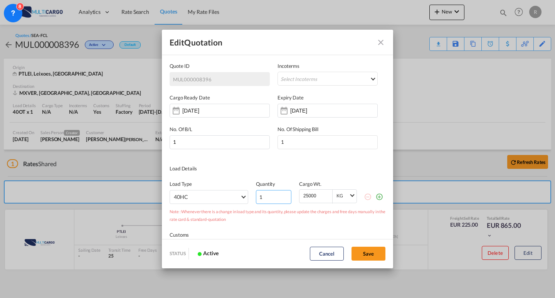
click at [269, 199] on input "1" at bounding box center [273, 197] width 35 height 14
drag, startPoint x: 257, startPoint y: 197, endPoint x: 244, endPoint y: 194, distance: 13.0
click at [244, 194] on div "Load Type 40HC Quantity 1 Cargo Wt. 25000 KG KG" at bounding box center [278, 188] width 216 height 32
type input "3"
drag, startPoint x: 312, startPoint y: 197, endPoint x: 303, endPoint y: 197, distance: 8.9
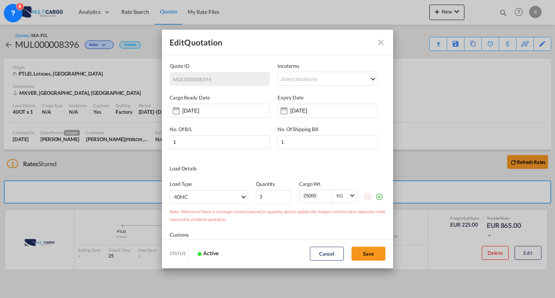
click at [303, 197] on input "25000" at bounding box center [318, 196] width 30 height 12
type input "20000"
click at [335, 222] on div "Note : Whenever there is a change in load type and its quantity, please update …" at bounding box center [278, 213] width 216 height 19
click at [375, 254] on button "Save" at bounding box center [369, 254] width 34 height 14
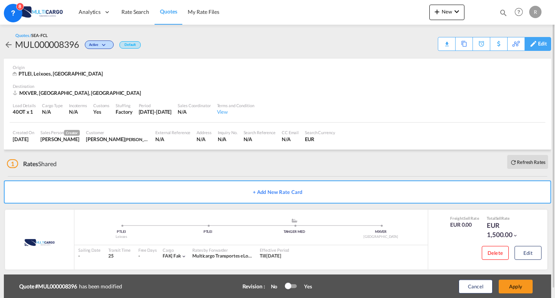
click at [548, 46] on div "Edit" at bounding box center [538, 44] width 27 height 14
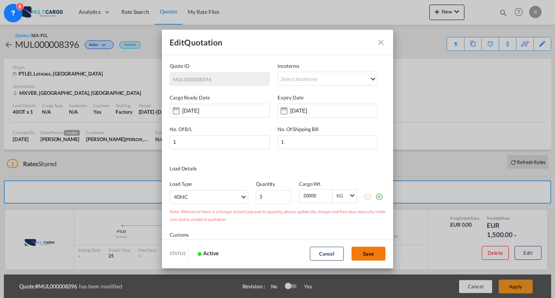
click at [366, 252] on button "Save" at bounding box center [369, 254] width 34 height 14
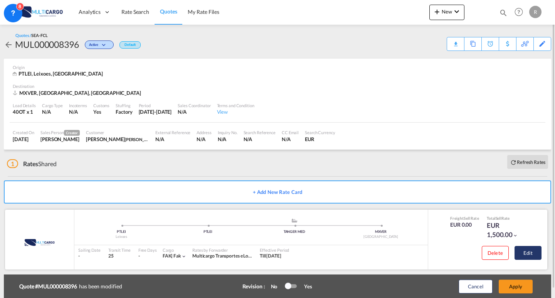
click at [528, 252] on button "Edit" at bounding box center [528, 253] width 27 height 14
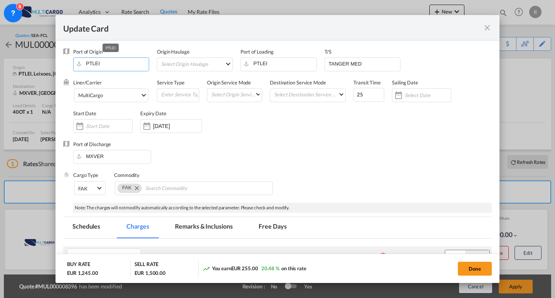
drag, startPoint x: 99, startPoint y: 60, endPoint x: 73, endPoint y: 57, distance: 25.6
click at [73, 57] on div "Port of Origin PTLEI" at bounding box center [115, 63] width 84 height 31
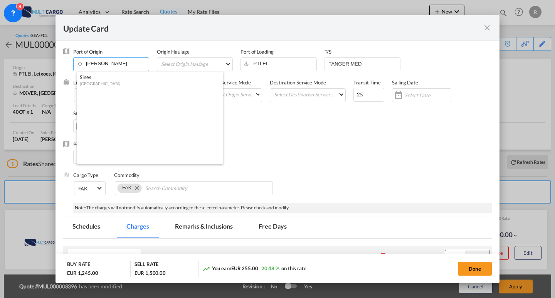
click at [122, 84] on div "[GEOGRAPHIC_DATA]" at bounding box center [148, 84] width 136 height 6
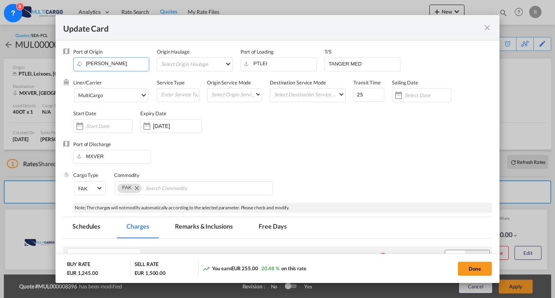
type input "[PERSON_NAME], PTSIE"
click at [473, 270] on button "Done" at bounding box center [475, 269] width 34 height 14
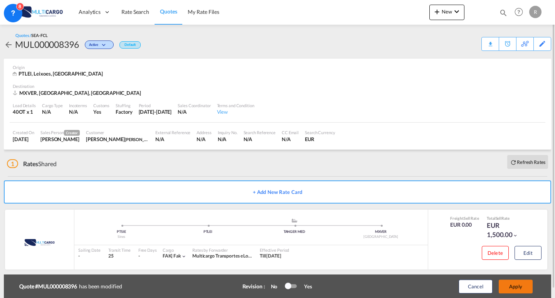
click at [510, 286] on button "Apply" at bounding box center [516, 286] width 34 height 14
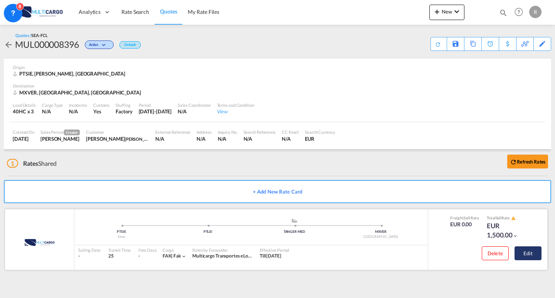
click at [527, 250] on button "Edit" at bounding box center [528, 253] width 27 height 14
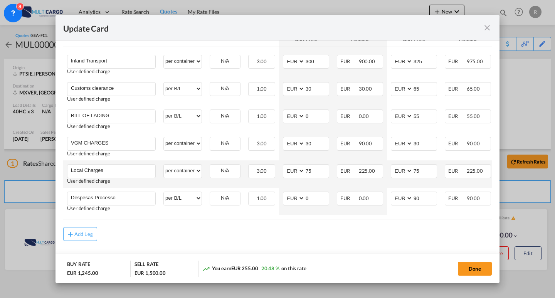
scroll to position [257, 0]
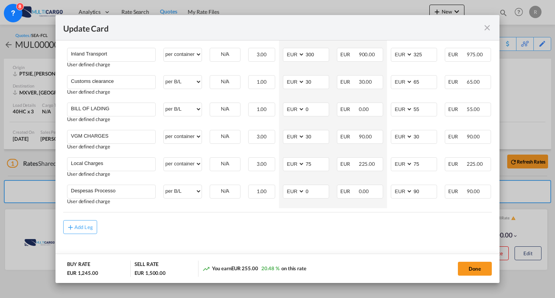
click at [413, 213] on rate-modification "Origin Custom Charges Please enter leg name Leg Name Already Exists Delete Leg …" at bounding box center [277, 108] width 429 height 251
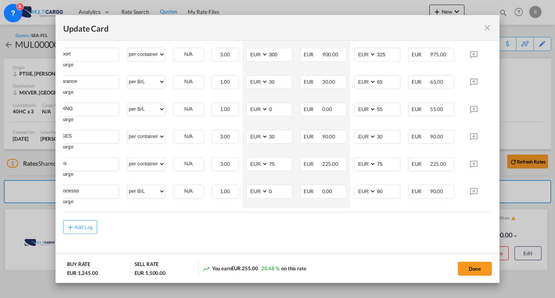
scroll to position [0, 66]
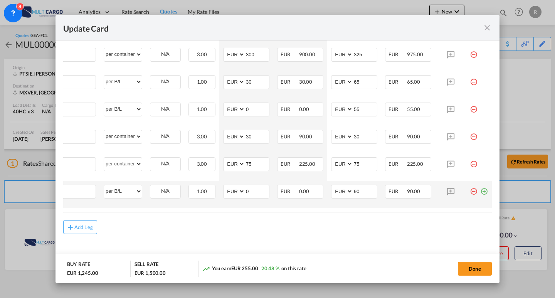
click at [480, 190] on md-icon "icon-plus-circle-outline green-400-fg" at bounding box center [484, 189] width 8 height 8
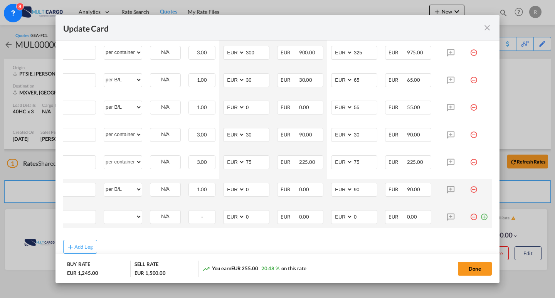
scroll to position [0, 8]
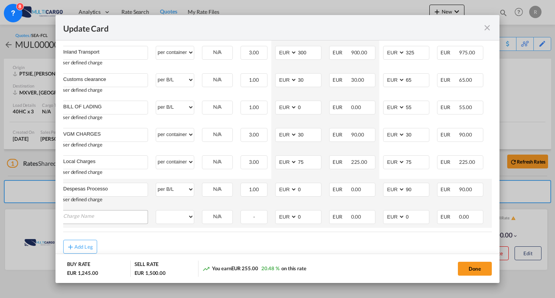
click at [106, 216] on input "Charge Name" at bounding box center [105, 216] width 84 height 12
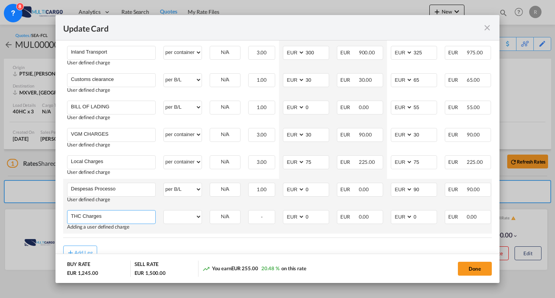
drag, startPoint x: 103, startPoint y: 217, endPoint x: 64, endPoint y: 215, distance: 39.4
click at [64, 215] on td "THC Charges Please Enter User Defined Charges Cannot Be Published Adding a user…" at bounding box center [111, 219] width 96 height 27
type input "THC Handling Charge"
click at [186, 220] on select "per equipment per container per B/L per shipping bill per shipment per pallet p…" at bounding box center [183, 216] width 38 height 12
click at [164, 210] on select "per equipment per container per B/L per shipping bill per shipment per pallet p…" at bounding box center [183, 216] width 38 height 12
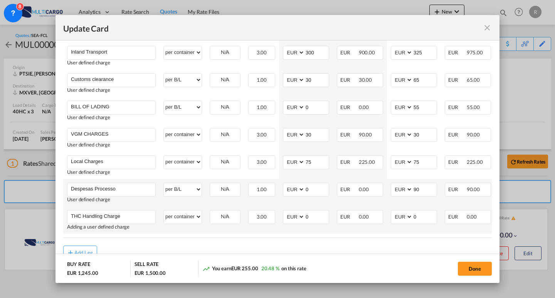
click at [243, 222] on td "N/A Please Select Already exists" at bounding box center [225, 219] width 39 height 27
click at [172, 222] on select "per equipment per container per B/L per shipping bill per shipment per pallet p…" at bounding box center [183, 216] width 38 height 12
select select "per equipment"
click at [164, 210] on select "per equipment per container per B/L per shipping bill per shipment per pallet p…" at bounding box center [183, 216] width 38 height 12
click at [225, 214] on select "40HC" at bounding box center [225, 217] width 30 height 10
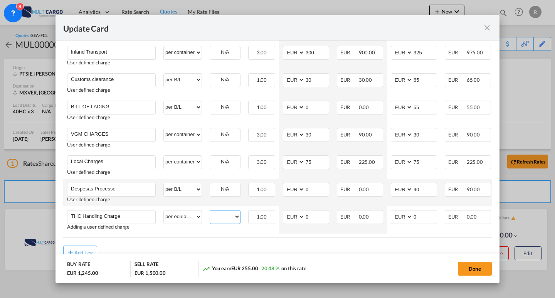
select select "40HC"
click at [210, 212] on select "40HC" at bounding box center [225, 217] width 30 height 10
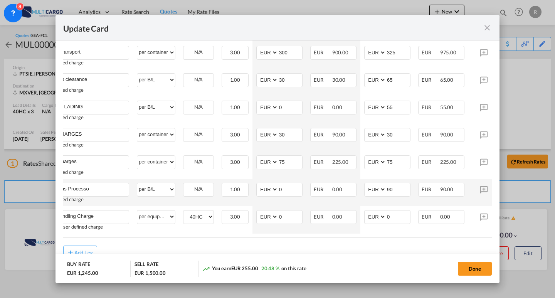
scroll to position [0, 58]
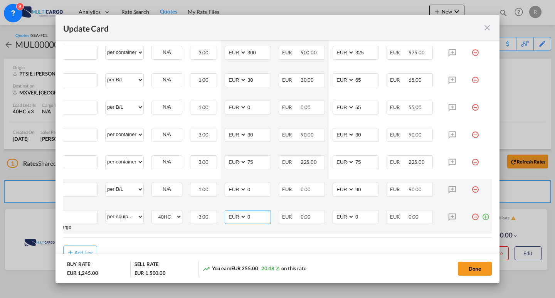
drag, startPoint x: 261, startPoint y: 219, endPoint x: 241, endPoint y: 217, distance: 19.8
click at [241, 217] on md-input-container "AED AFN ALL AMD ANG AOA ARS AUD AWG AZN BAM BBD BDT BGN BHD BIF BMD BND BOB BRL…" at bounding box center [248, 217] width 46 height 14
type input "225"
drag, startPoint x: 355, startPoint y: 216, endPoint x: 328, endPoint y: 215, distance: 26.6
click at [328, 215] on tr "THC Handling Charge Please Enter User Defined Charges Cannot Be Published Addin…" at bounding box center [249, 219] width 488 height 27
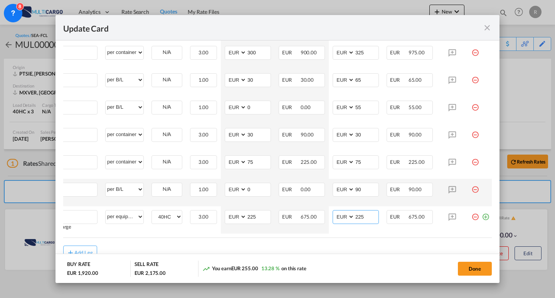
type input "225"
click at [441, 245] on rate-modification "Origin Custom Charges Please enter leg name Leg Name Already Exists Delete Leg …" at bounding box center [277, 120] width 429 height 278
drag, startPoint x: 357, startPoint y: 241, endPoint x: 320, endPoint y: 240, distance: 36.2
click at [320, 240] on rate-modification "Origin Custom Charges Please enter leg name Leg Name Already Exists Delete Leg …" at bounding box center [277, 120] width 429 height 278
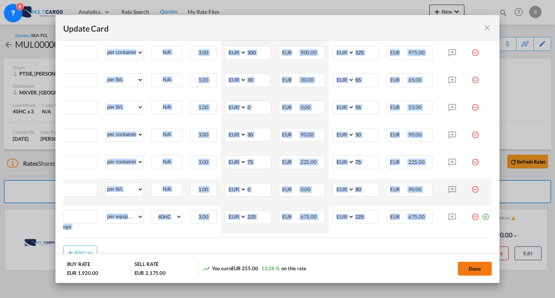
click at [488, 271] on button "Done" at bounding box center [475, 269] width 34 height 14
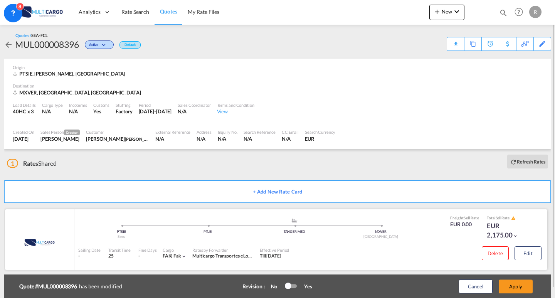
scroll to position [9, 0]
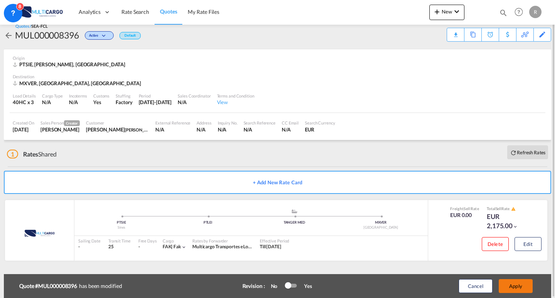
click at [520, 291] on button "Apply" at bounding box center [516, 286] width 34 height 14
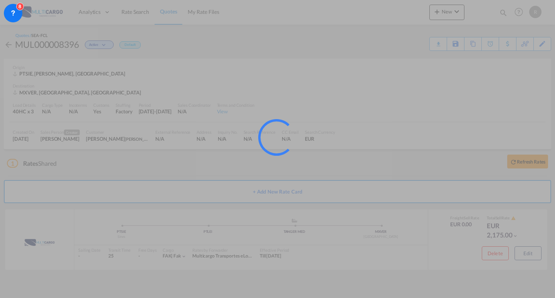
scroll to position [0, 0]
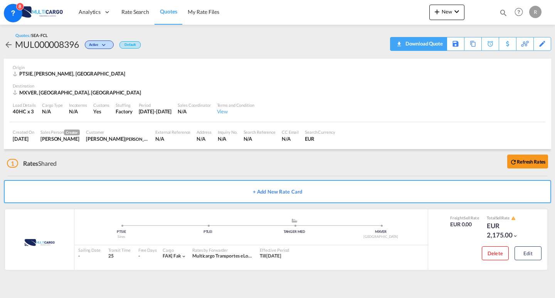
click at [436, 43] on div "Download Quote" at bounding box center [423, 43] width 39 height 12
click at [527, 258] on button "Edit" at bounding box center [528, 253] width 27 height 14
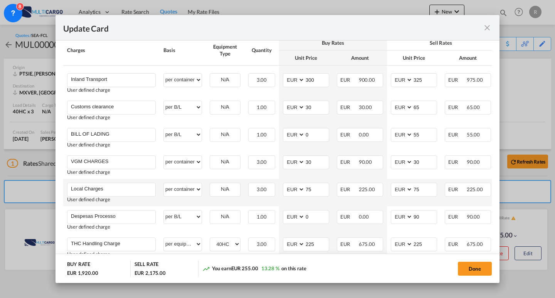
scroll to position [270, 0]
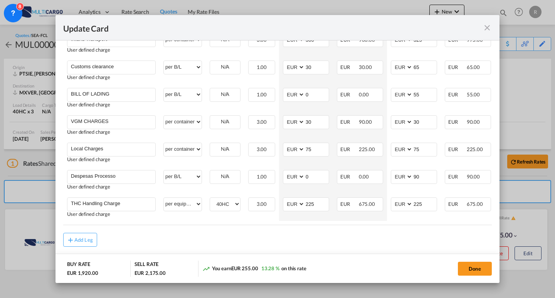
drag, startPoint x: 480, startPoint y: 255, endPoint x: 478, endPoint y: 259, distance: 5.0
click at [480, 256] on md-dialog-actions "BUY RATE EUR 1,920.00 SELL RATE EUR 2,175.00 You earn EUR 255.00 13.28 % on thi…" at bounding box center [278, 268] width 444 height 29
click at [478, 260] on md-dialog-actions "BUY RATE EUR 1,920.00 SELL RATE EUR 2,175.00 You earn EUR 255.00 13.28 % on thi…" at bounding box center [278, 268] width 444 height 29
drag, startPoint x: 478, startPoint y: 261, endPoint x: 471, endPoint y: 254, distance: 10.1
click at [478, 262] on button "Done" at bounding box center [475, 269] width 34 height 14
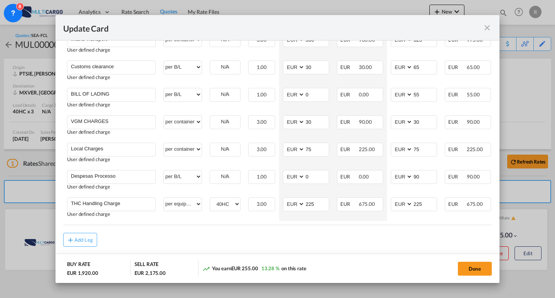
click at [478, 263] on button "Done" at bounding box center [475, 269] width 34 height 14
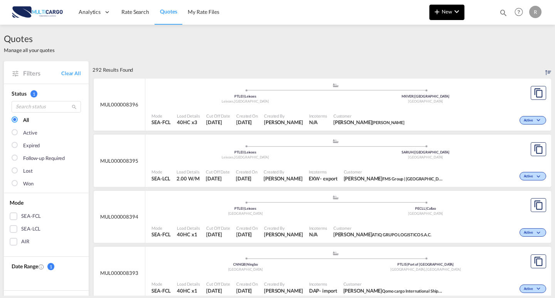
click at [449, 15] on button "New" at bounding box center [446, 12] width 35 height 15
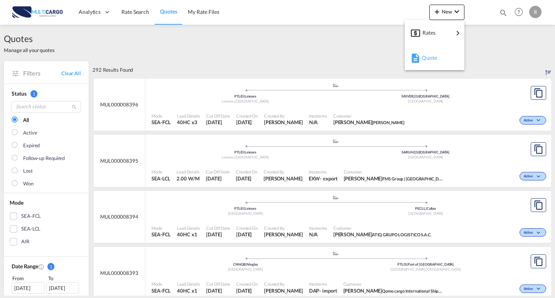
click at [438, 57] on div "Quote" at bounding box center [436, 57] width 29 height 19
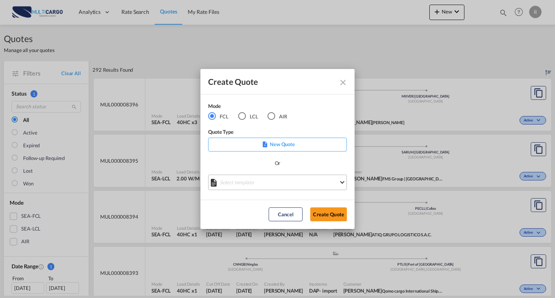
click at [269, 185] on md-select "Select template [DATE] IMP_EXW_FCL [PERSON_NAME] | [DATE] [DATE] IMP_DAP_FCL S/…" at bounding box center [277, 182] width 139 height 15
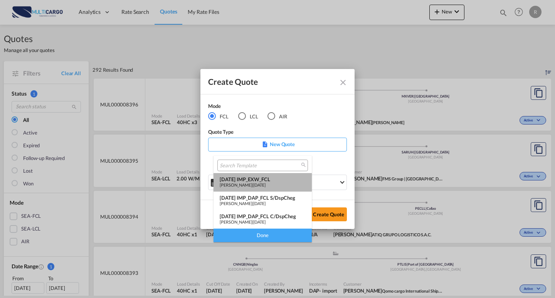
click at [266, 187] on span "[DATE]" at bounding box center [259, 184] width 12 height 5
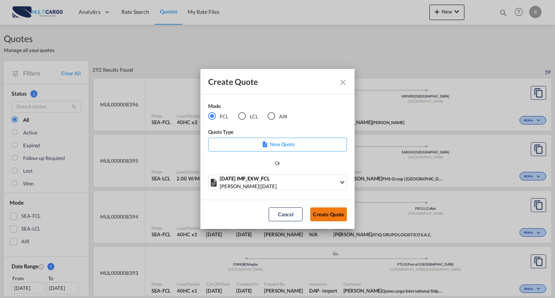
click at [333, 211] on button "Create Quote" at bounding box center [328, 214] width 37 height 14
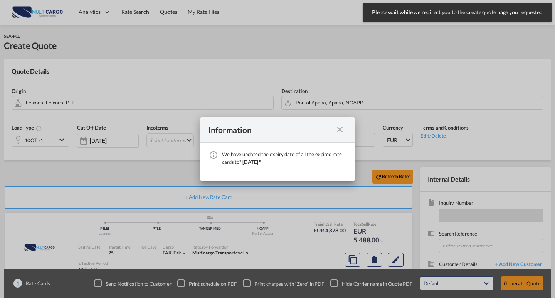
click at [337, 128] on md-icon "icon-close fg-AAA8AD cursor" at bounding box center [339, 129] width 9 height 9
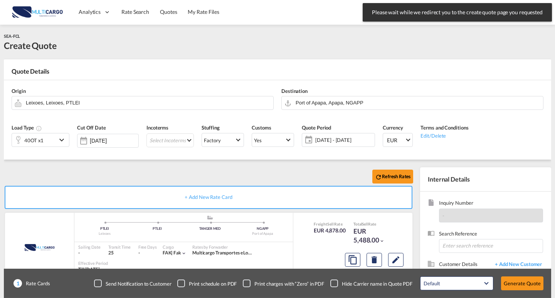
click at [395, 259] on md-icon "Edit" at bounding box center [395, 259] width 9 height 9
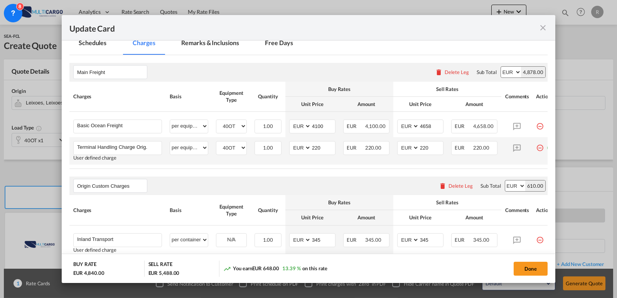
scroll to position [193, 0]
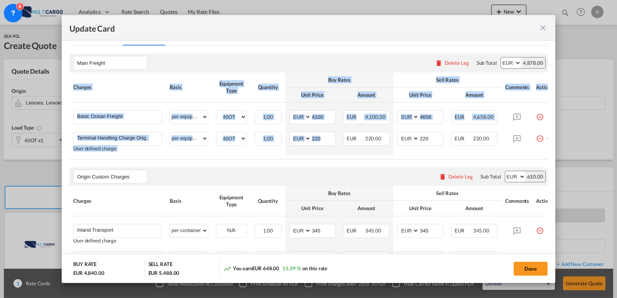
drag, startPoint x: 328, startPoint y: 160, endPoint x: 351, endPoint y: 160, distance: 22.7
click at [351, 160] on div "Charges Basis Equipment Type Quantity Buy Rates Sell Rates Comments Action Unit…" at bounding box center [308, 115] width 478 height 87
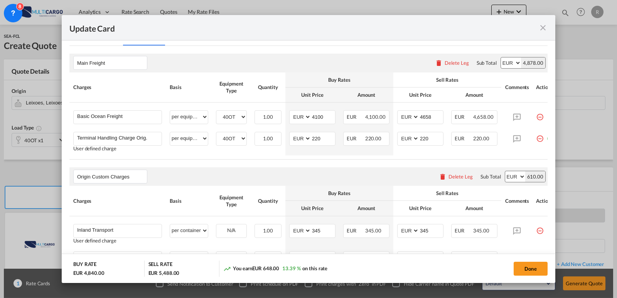
click at [354, 163] on rate-modification "Main Freight Please enter leg name Leg Name Already Exists Delete Leg Sub Total…" at bounding box center [308, 214] width 478 height 336
